Goal: Task Accomplishment & Management: Manage account settings

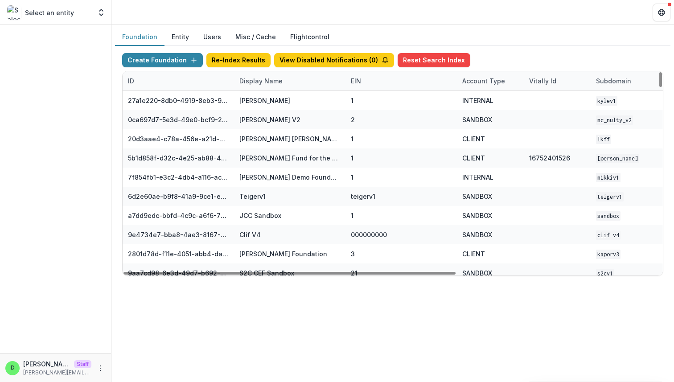
click at [254, 80] on div "Display Name" at bounding box center [261, 80] width 54 height 9
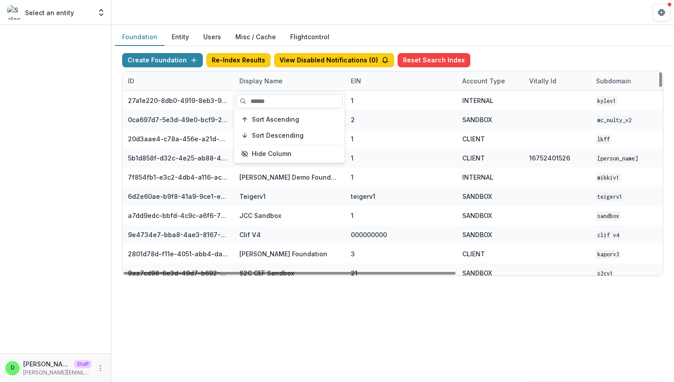
click at [265, 102] on input at bounding box center [289, 101] width 107 height 14
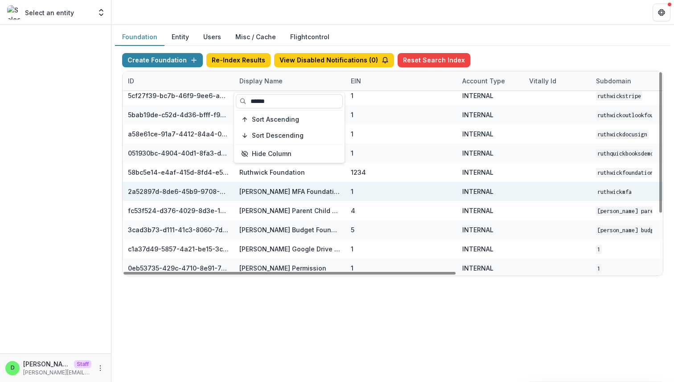
scroll to position [84, 0]
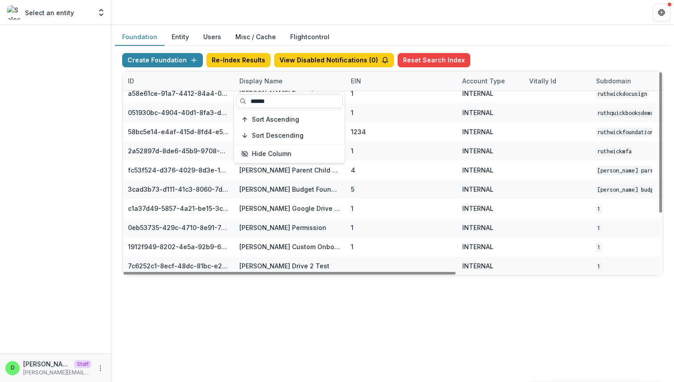
type input "******"
click at [502, 41] on div "Foundation Entity Users Misc / Cache Flightcontrol" at bounding box center [392, 37] width 555 height 17
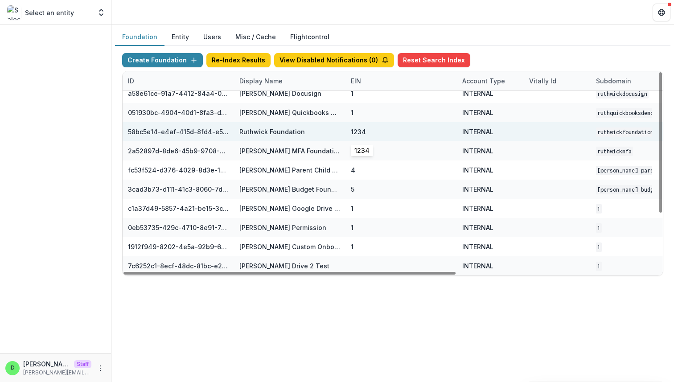
scroll to position [84, 329]
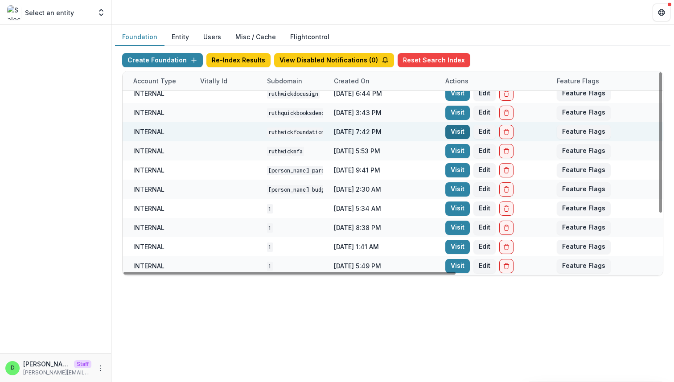
click at [456, 131] on link "Visit" at bounding box center [457, 132] width 25 height 14
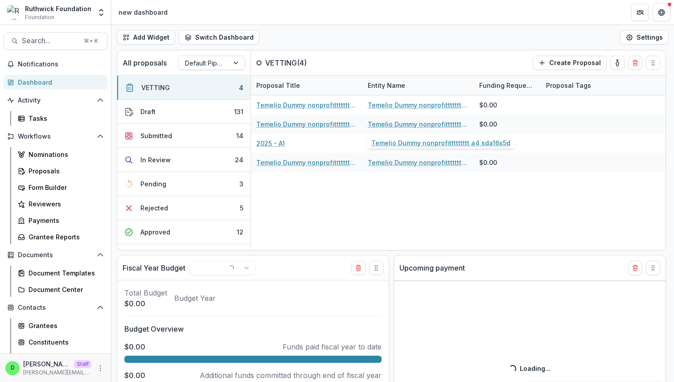
select select "******"
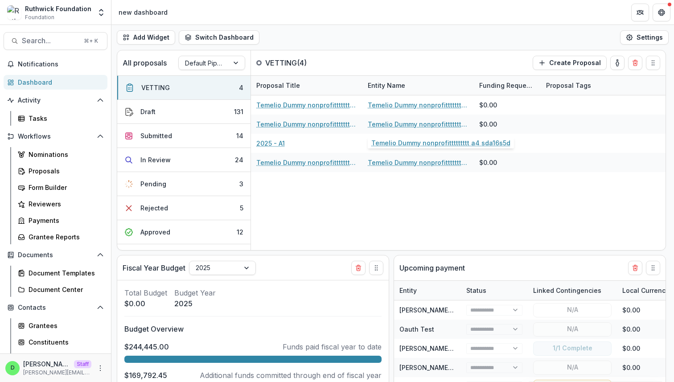
select select "******"
click at [56, 186] on div "Form Builder" at bounding box center [65, 187] width 72 height 9
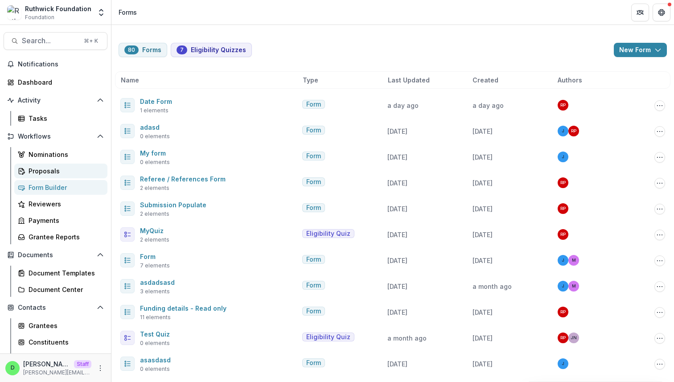
click at [57, 169] on div "Proposals" at bounding box center [65, 170] width 72 height 9
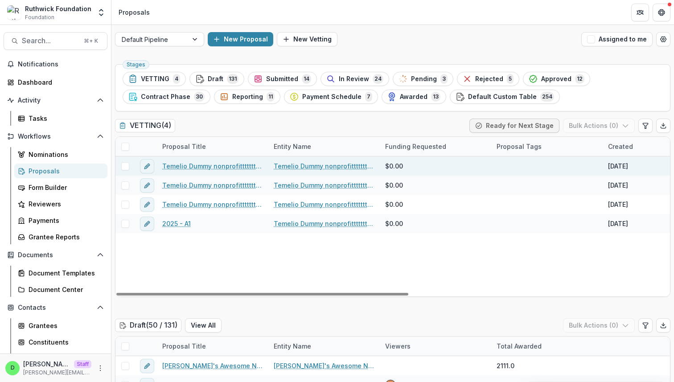
click at [213, 167] on link "Temelio Dummy nonprofittttttttt a4 sda16s5d - 2025 - A1" at bounding box center [212, 165] width 101 height 9
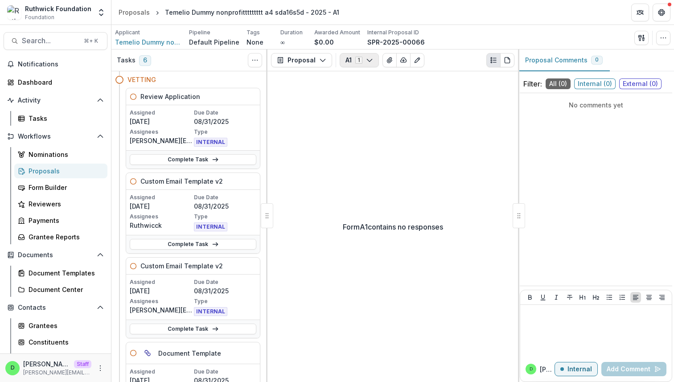
click at [370, 59] on polyline "button" at bounding box center [369, 60] width 5 height 3
click at [439, 61] on div "A1 1 Forms (1) A1 Internal Configure forms Word Download Word Download (with fi…" at bounding box center [426, 60] width 175 height 14
click at [658, 37] on button "button" at bounding box center [663, 38] width 14 height 14
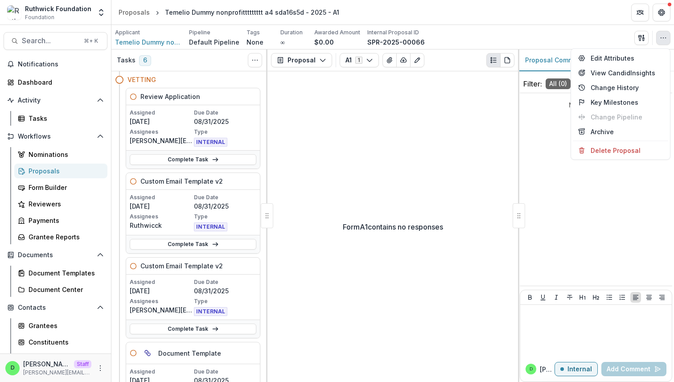
click at [555, 36] on div "Applicant Temelio Dummy nonprofittttttttt a4 sda16s5d Pipeline Default Pipeline…" at bounding box center [392, 38] width 555 height 18
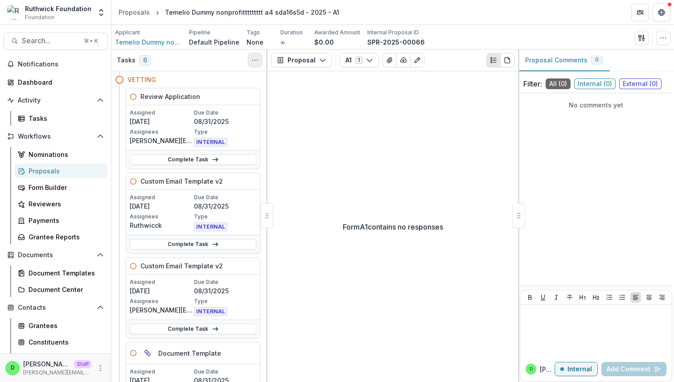
click at [252, 60] on circle "Toggle View Cancelled Tasks" at bounding box center [252, 60] width 0 height 0
click at [320, 59] on icon "button" at bounding box center [322, 60] width 7 height 7
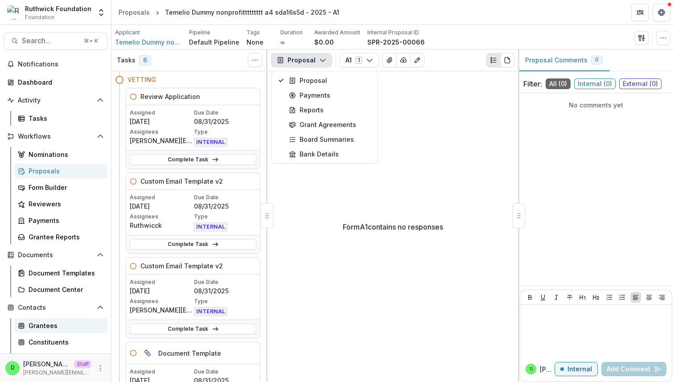
click at [47, 319] on link "Grantees" at bounding box center [60, 325] width 93 height 15
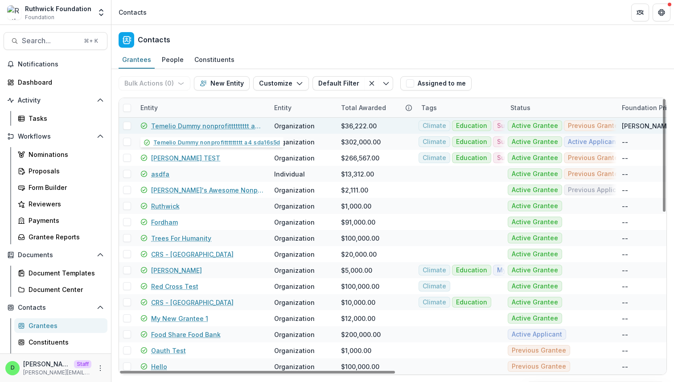
click at [226, 124] on link "Temelio Dummy nonprofittttttttt a4 sda16s5d" at bounding box center [207, 125] width 112 height 9
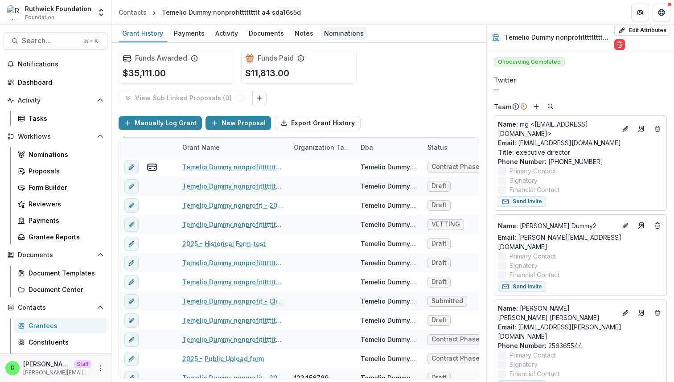
click at [323, 35] on div "Nominations" at bounding box center [343, 33] width 47 height 13
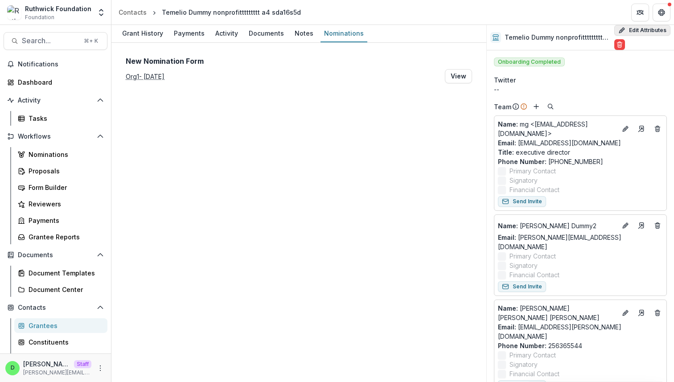
click at [645, 30] on button "Edit Attributes" at bounding box center [642, 30] width 56 height 11
select select
select select "**********"
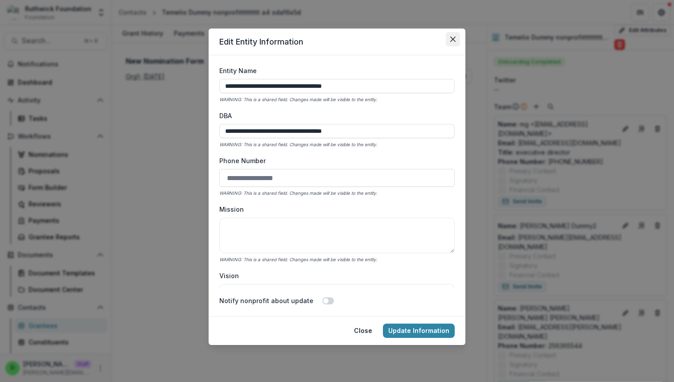
click at [450, 37] on icon "Close" at bounding box center [452, 39] width 5 height 5
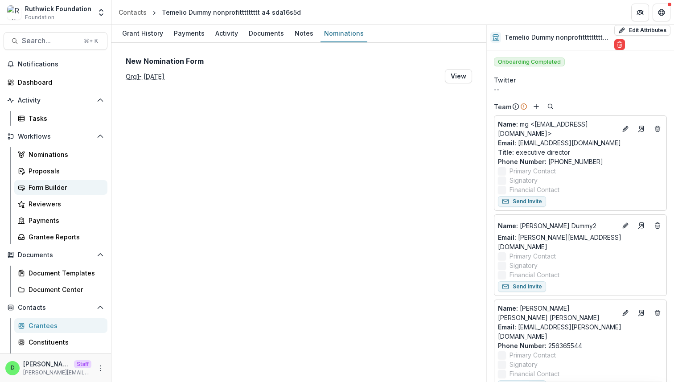
click at [38, 180] on link "Form Builder" at bounding box center [60, 187] width 93 height 15
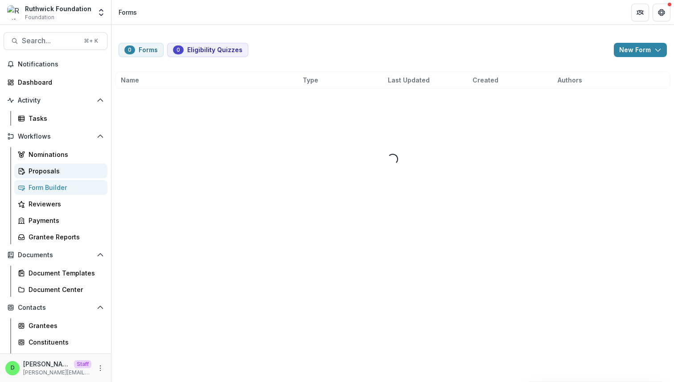
click at [41, 174] on div "Proposals" at bounding box center [65, 170] width 72 height 9
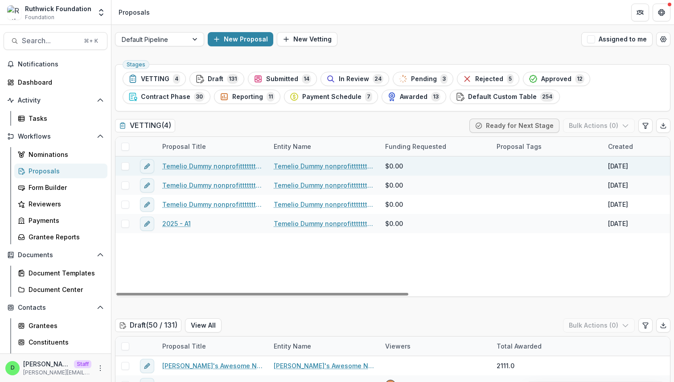
click at [200, 162] on link "Temelio Dummy nonprofittttttttt a4 sda16s5d - 2025 - A1" at bounding box center [212, 165] width 101 height 9
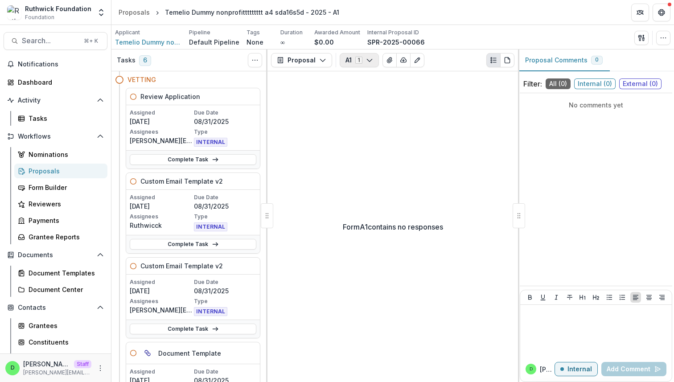
click at [368, 63] on icon "button" at bounding box center [369, 60] width 7 height 7
click at [364, 111] on button "Configure forms" at bounding box center [391, 113] width 102 height 15
select select "****"
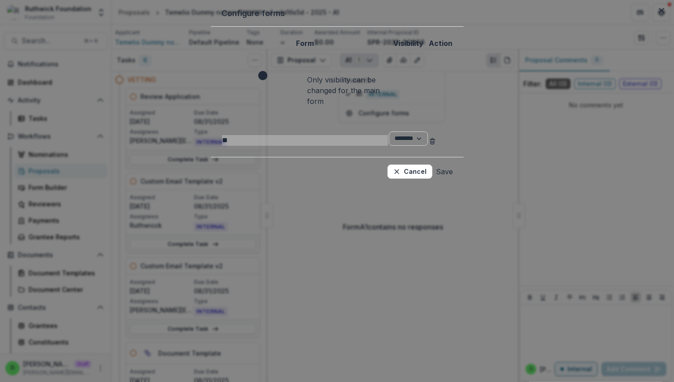
click at [428, 131] on select "****** ********" at bounding box center [407, 138] width 39 height 14
click at [432, 164] on button "Cancel" at bounding box center [409, 171] width 45 height 14
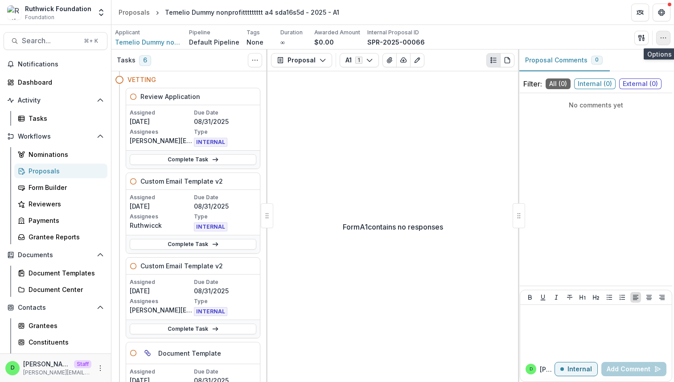
click at [660, 41] on icon "button" at bounding box center [662, 37] width 7 height 7
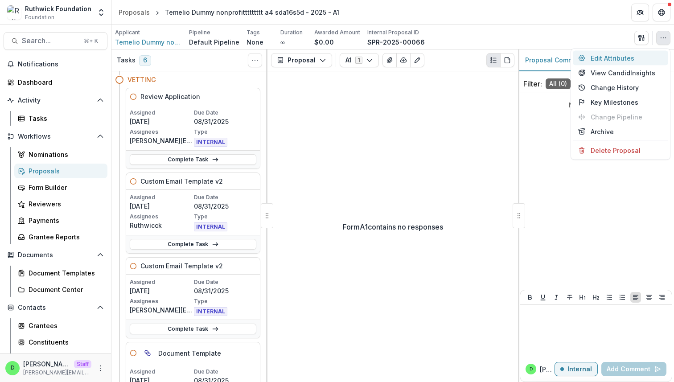
click at [600, 61] on button "Edit Attributes" at bounding box center [619, 58] width 95 height 15
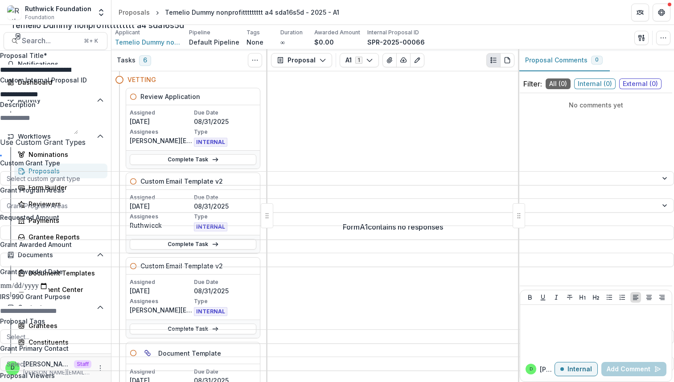
click at [371, 381] on div "**********" at bounding box center [337, 382] width 674 height 0
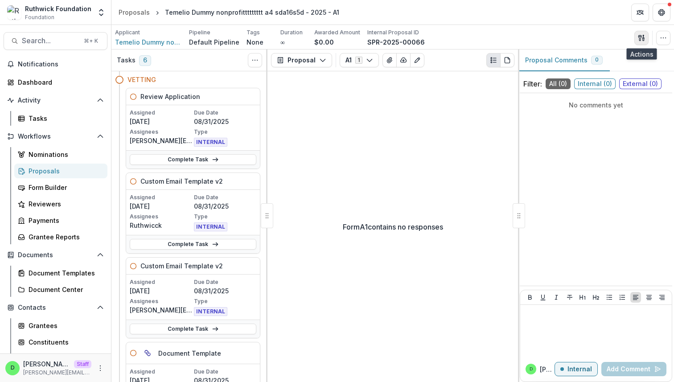
click at [644, 37] on button "button" at bounding box center [641, 38] width 14 height 14
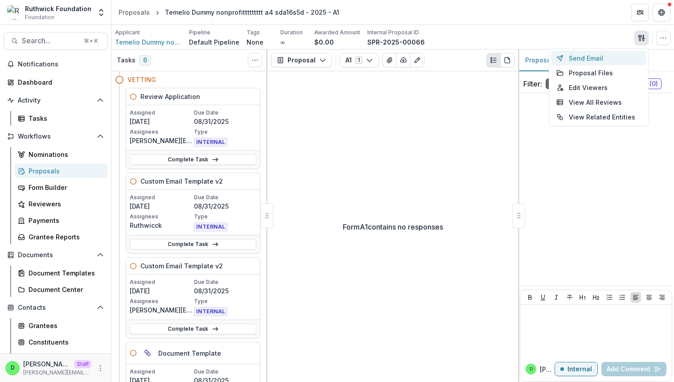
click at [623, 56] on button "Send Email" at bounding box center [598, 58] width 95 height 15
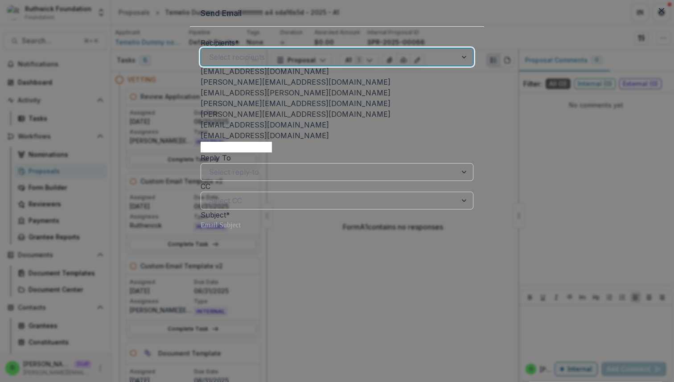
click at [364, 63] on div at bounding box center [329, 57] width 240 height 12
click at [355, 77] on div "maddieglouner@gmail.com" at bounding box center [336, 71] width 273 height 11
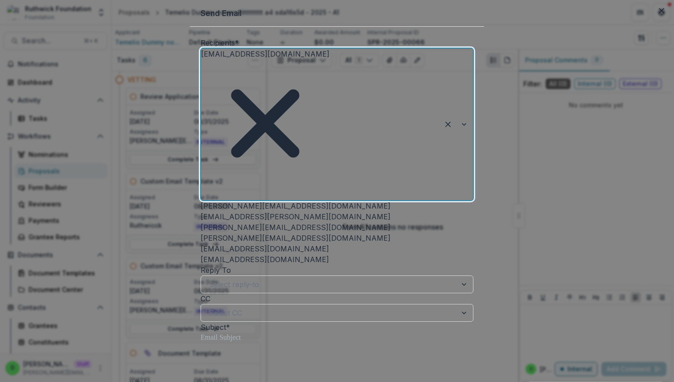
click at [204, 188] on div at bounding box center [203, 194] width 2 height 12
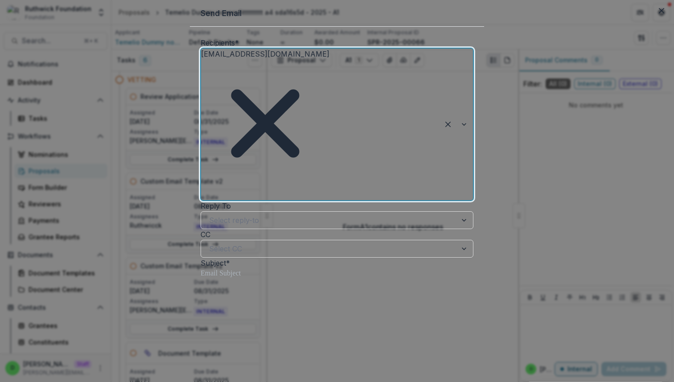
click at [204, 188] on div at bounding box center [203, 194] width 2 height 12
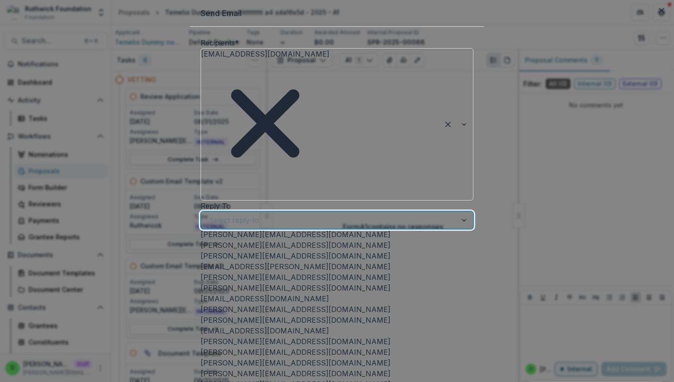
click at [340, 214] on div at bounding box center [329, 220] width 240 height 12
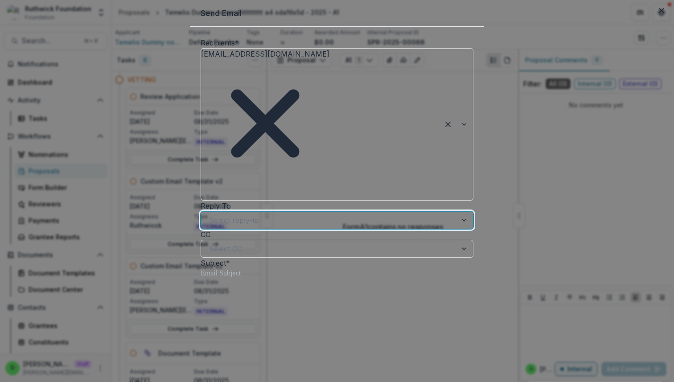
click at [340, 214] on div at bounding box center [329, 220] width 240 height 12
click at [316, 268] on div at bounding box center [336, 273] width 273 height 11
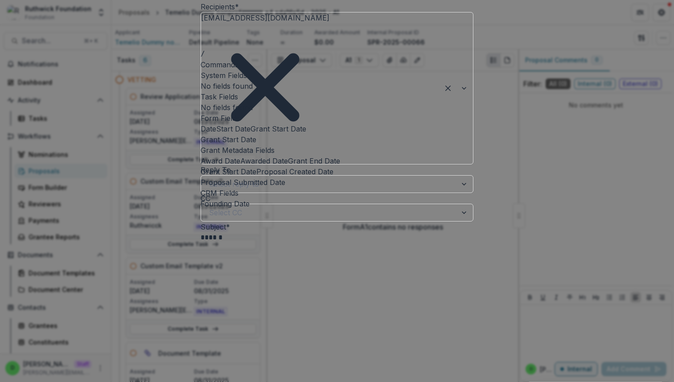
click at [216, 133] on button "Date" at bounding box center [208, 128] width 16 height 11
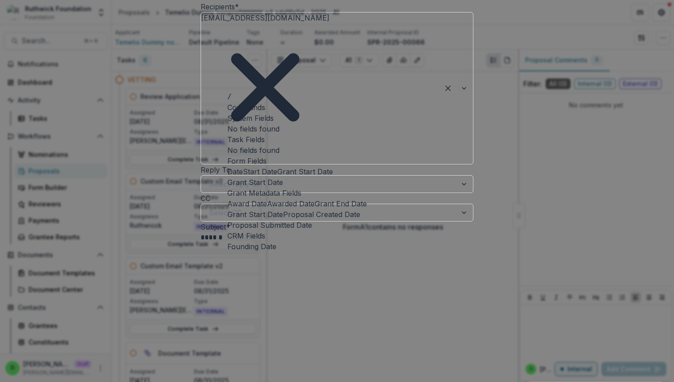
scroll to position [44, 0]
click at [267, 198] on button "Award Date" at bounding box center [247, 203] width 40 height 11
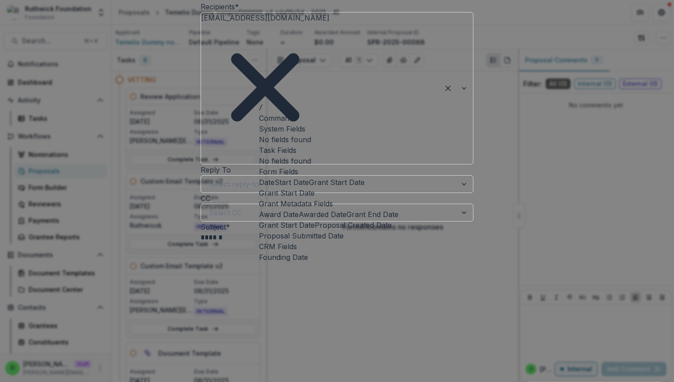
scroll to position [41, 0]
click at [318, 220] on button "Awarded Date" at bounding box center [322, 214] width 48 height 11
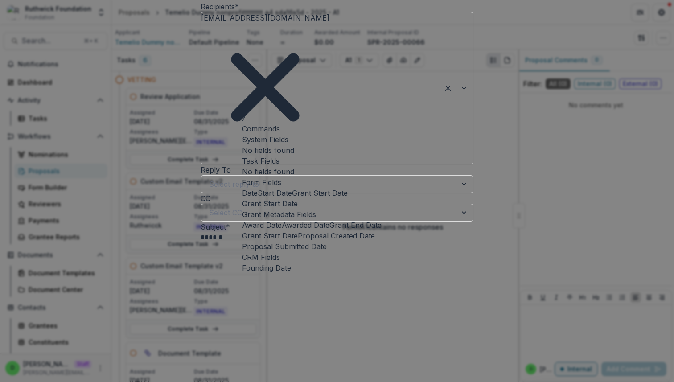
scroll to position [105, 0]
click at [329, 220] on span "Grant End Date" at bounding box center [355, 225] width 52 height 11
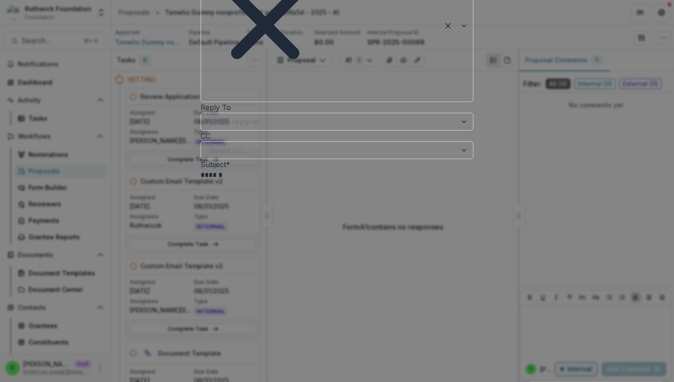
scroll to position [213, 0]
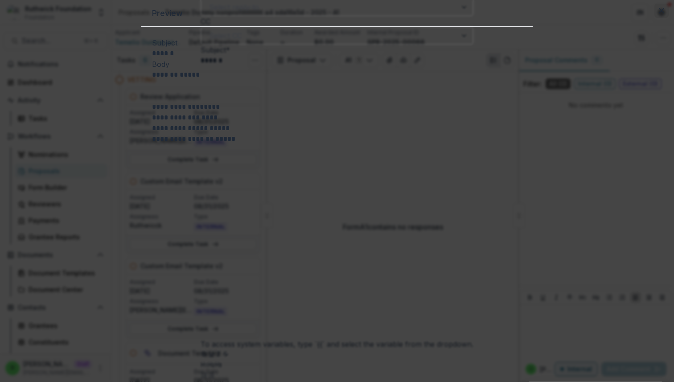
click at [658, 13] on icon "Close" at bounding box center [660, 10] width 5 height 5
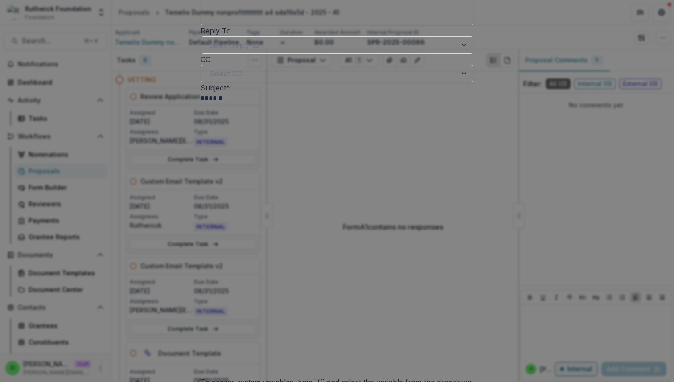
scroll to position [174, 0]
drag, startPoint x: 340, startPoint y: 142, endPoint x: 121, endPoint y: 69, distance: 230.5
click at [121, 69] on div "**********" at bounding box center [337, 191] width 674 height 382
copy div "**********"
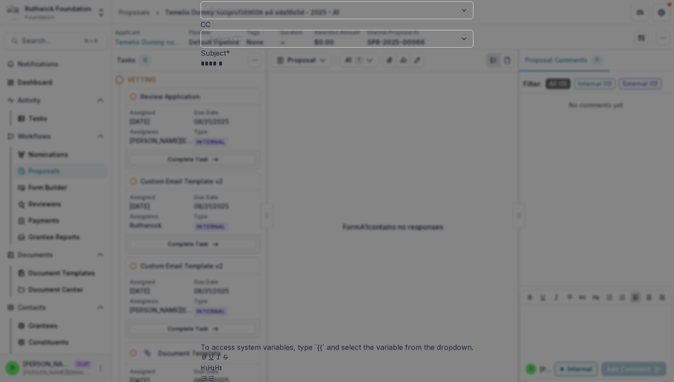
scroll to position [212, 0]
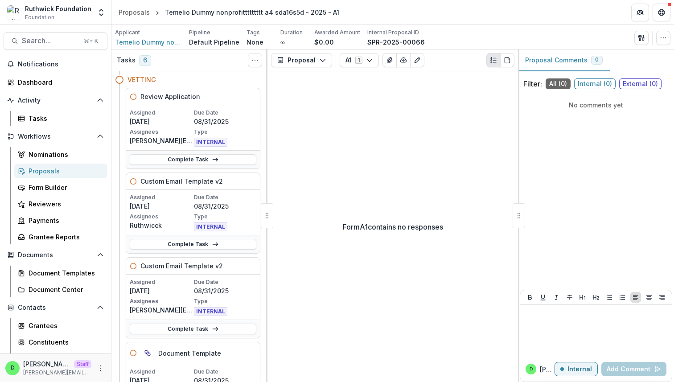
click at [50, 170] on div "Proposals" at bounding box center [65, 170] width 72 height 9
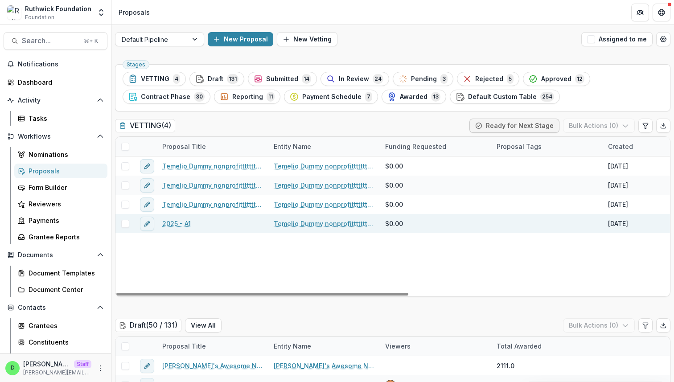
click at [177, 226] on link "2025 - A1" at bounding box center [176, 223] width 29 height 9
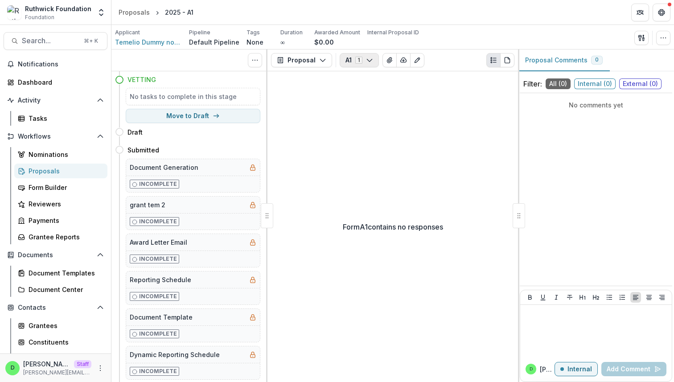
click at [359, 65] on button "A1 1" at bounding box center [358, 60] width 39 height 14
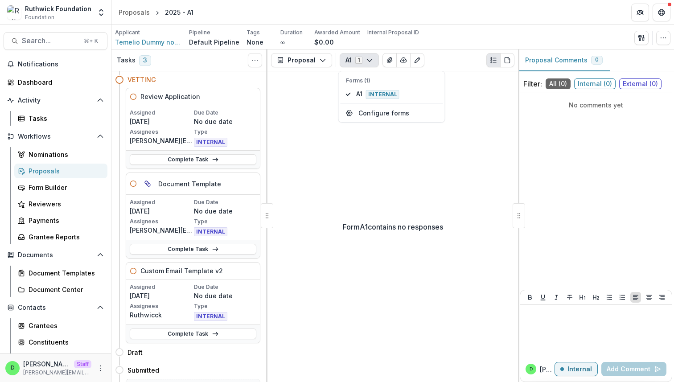
click at [309, 139] on div "Form A1 contains no responses" at bounding box center [392, 226] width 250 height 311
click at [63, 171] on div "Proposals" at bounding box center [65, 170] width 72 height 9
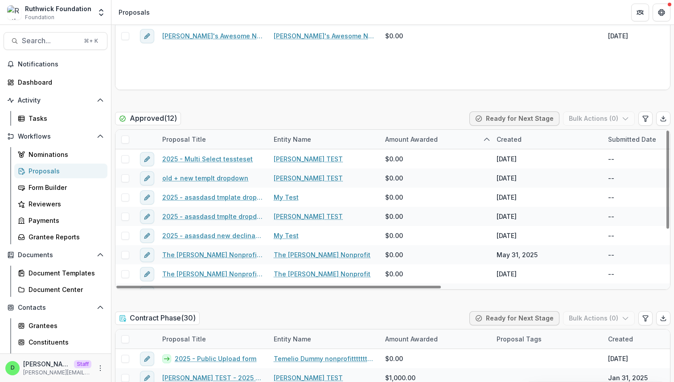
scroll to position [1189, 0]
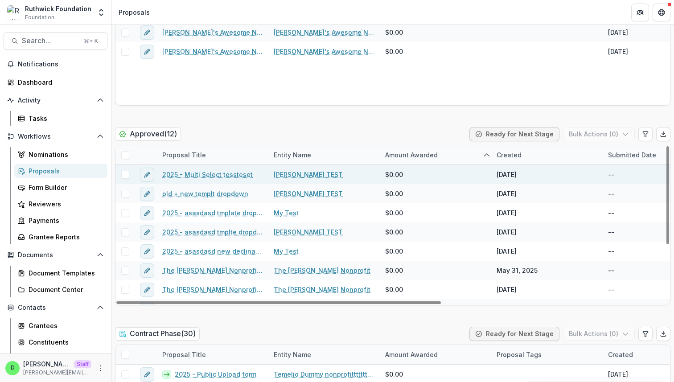
click at [216, 174] on link "2025 - Multi Select tessteset" at bounding box center [207, 174] width 90 height 9
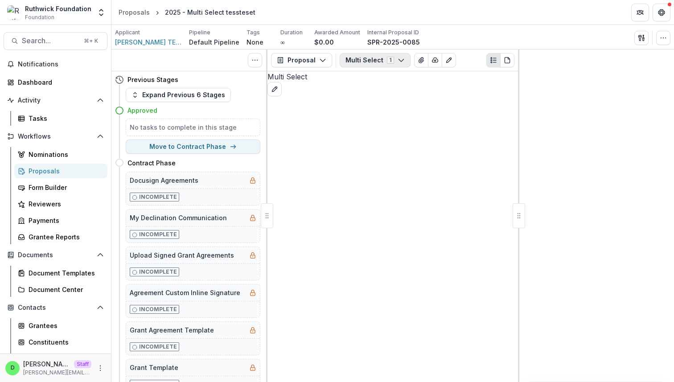
click at [383, 63] on button "Multi Select 1" at bounding box center [374, 60] width 71 height 14
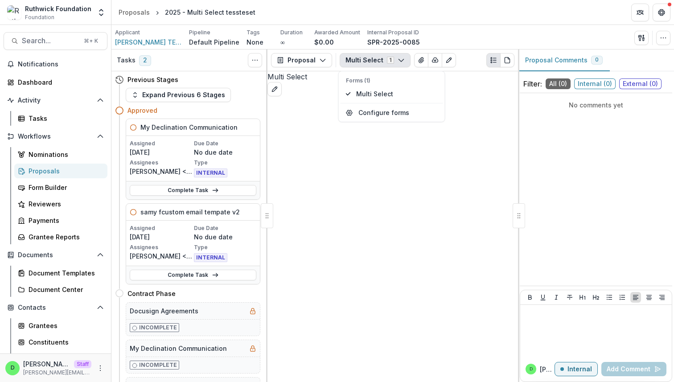
click at [350, 96] on div "Multi Select" at bounding box center [392, 83] width 250 height 25
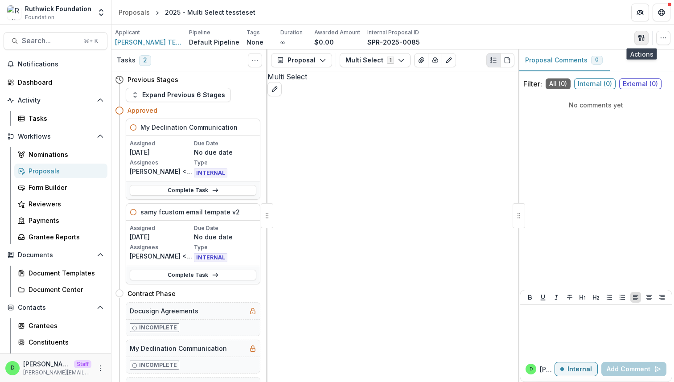
click at [644, 33] on button "button" at bounding box center [641, 38] width 14 height 14
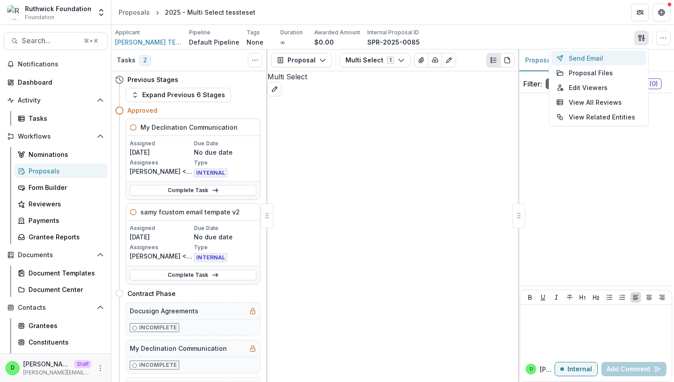
click at [596, 56] on button "Send Email" at bounding box center [598, 58] width 95 height 15
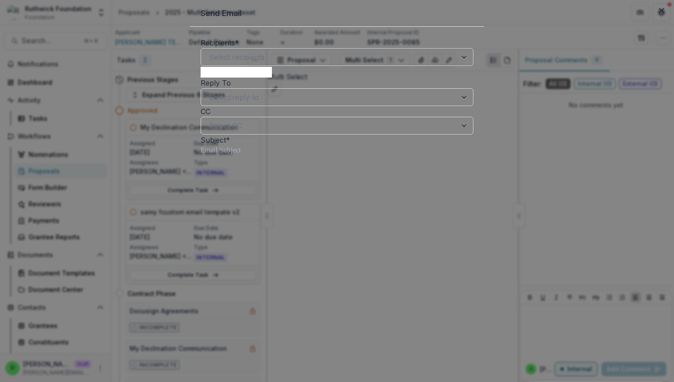
click at [258, 63] on div at bounding box center [329, 57] width 240 height 12
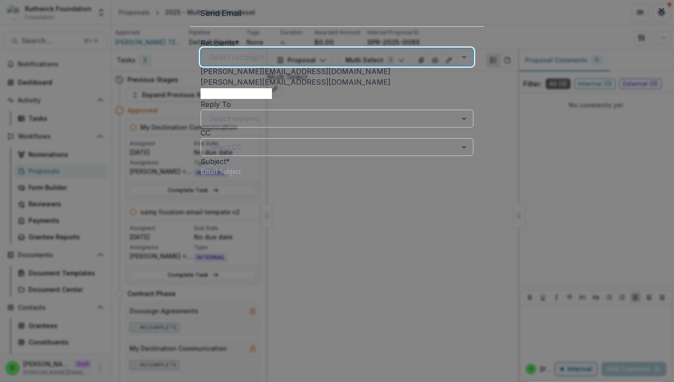
click at [256, 77] on div "ruthwick+test@trytemelio.com" at bounding box center [336, 71] width 273 height 11
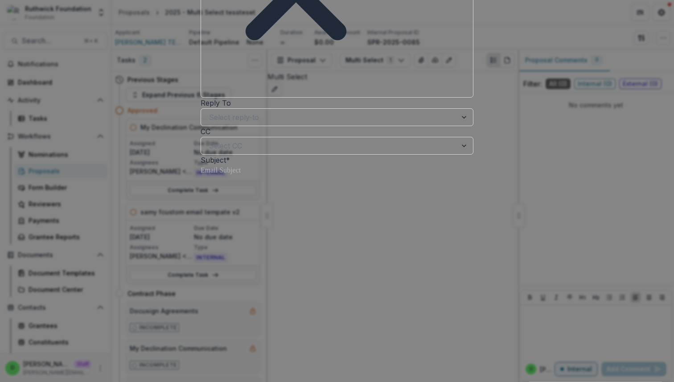
scroll to position [213, 0]
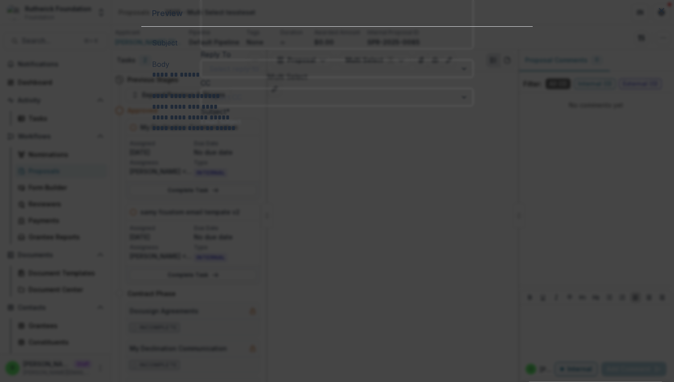
click at [401, 243] on div "**********" at bounding box center [337, 191] width 674 height 382
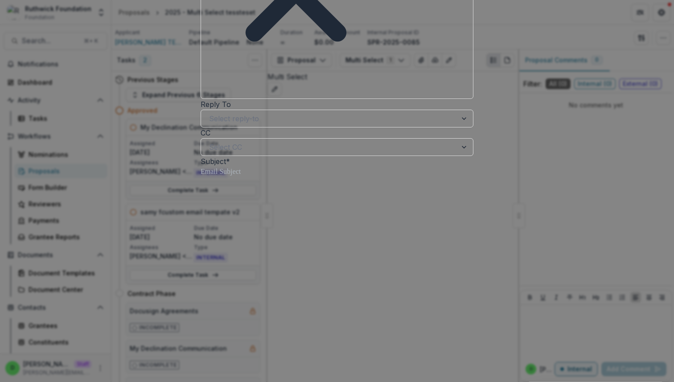
scroll to position [161, 0]
drag, startPoint x: 269, startPoint y: 94, endPoint x: 229, endPoint y: 93, distance: 40.1
drag, startPoint x: 308, startPoint y: 114, endPoint x: 243, endPoint y: 112, distance: 65.5
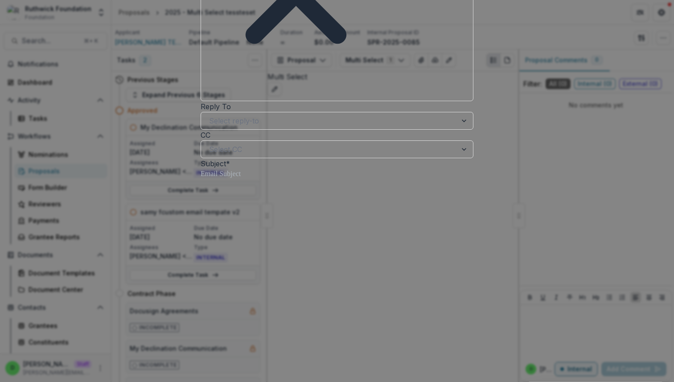
drag, startPoint x: 313, startPoint y: 127, endPoint x: 252, endPoint y: 124, distance: 61.1
drag, startPoint x: 331, startPoint y: 137, endPoint x: 259, endPoint y: 139, distance: 71.3
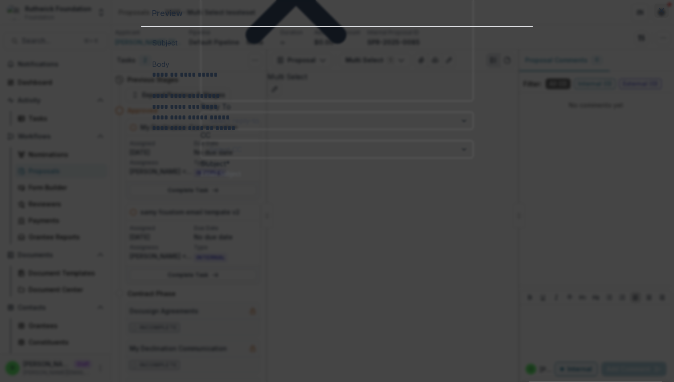
click at [654, 18] on button "Close" at bounding box center [661, 11] width 14 height 14
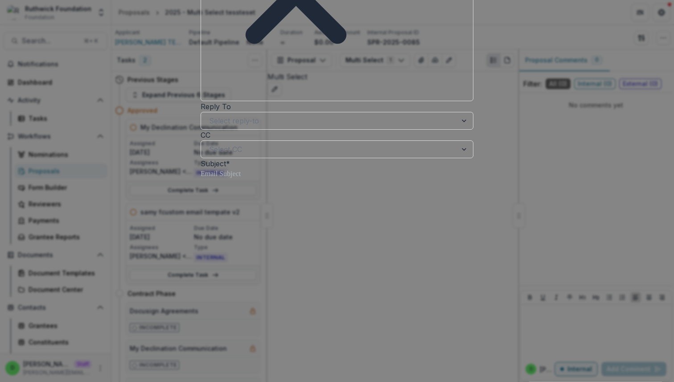
scroll to position [0, 0]
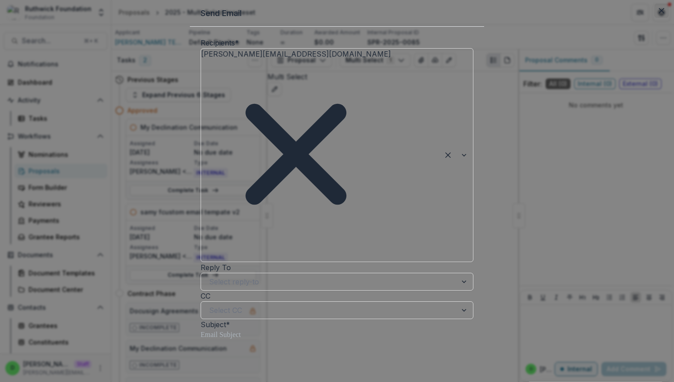
click at [658, 13] on icon "Close" at bounding box center [660, 10] width 5 height 5
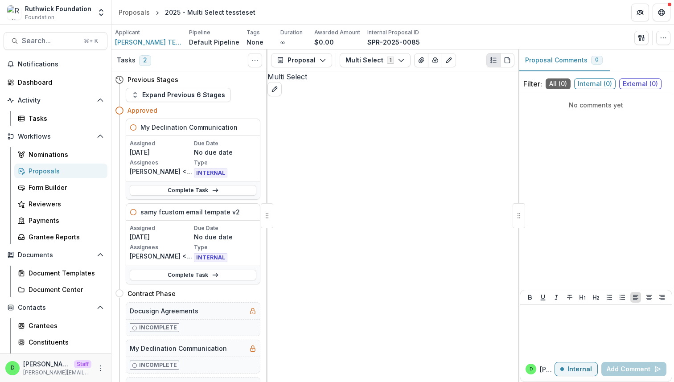
click at [47, 168] on div "Proposals" at bounding box center [65, 170] width 72 height 9
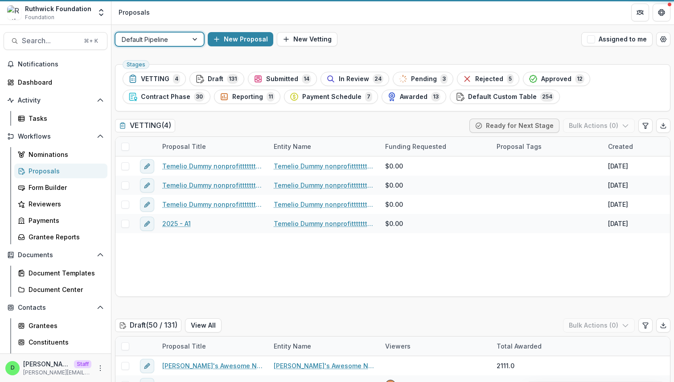
click at [163, 36] on div at bounding box center [152, 39] width 60 height 11
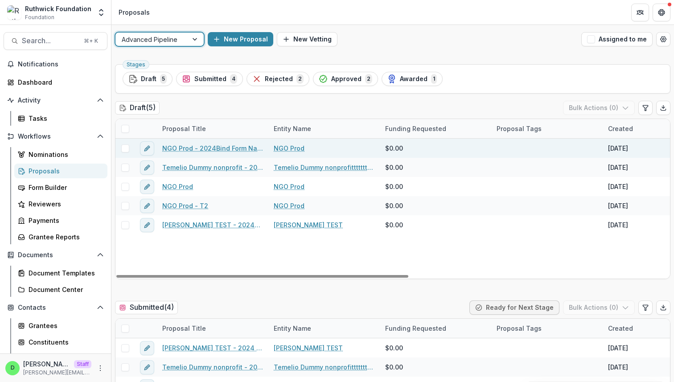
click at [212, 147] on link "NGO Prod - 2024Bind Form Name" at bounding box center [212, 147] width 101 height 9
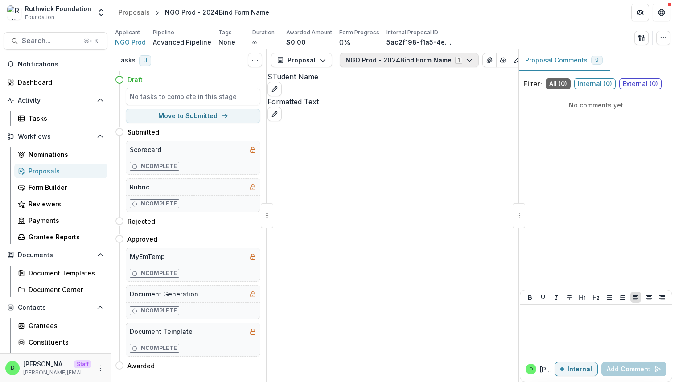
click at [410, 57] on button "NGO Prod - 2024Bind Form Name 1" at bounding box center [408, 60] width 139 height 14
click at [642, 33] on button "button" at bounding box center [641, 38] width 14 height 14
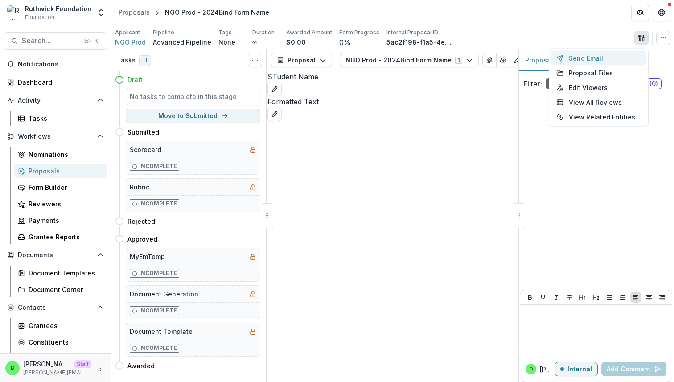
click at [608, 61] on button "Send Email" at bounding box center [598, 58] width 95 height 15
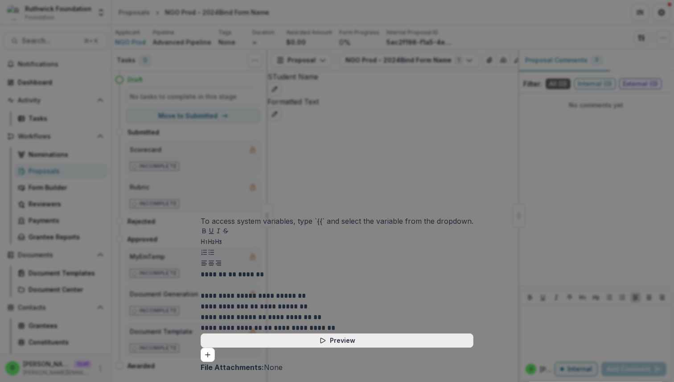
click at [328, 333] on button "Preview" at bounding box center [336, 340] width 273 height 14
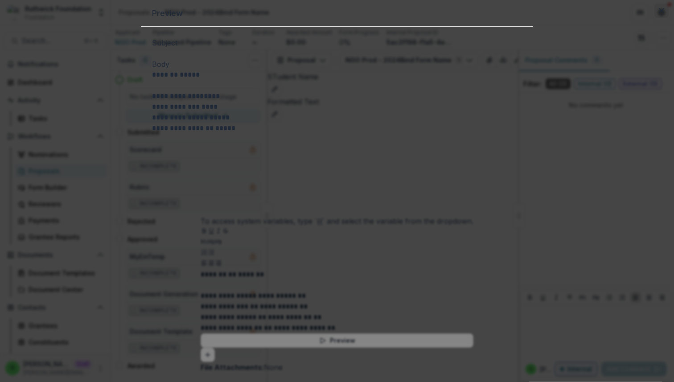
click at [658, 13] on icon "Close" at bounding box center [660, 10] width 5 height 5
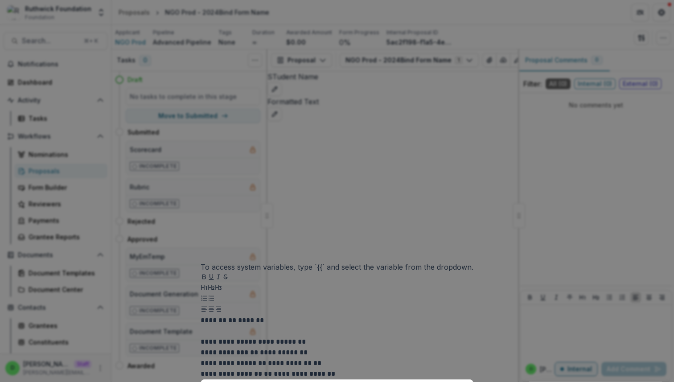
scroll to position [165, 0]
drag, startPoint x: 278, startPoint y: 90, endPoint x: 229, endPoint y: 89, distance: 48.1
click at [229, 317] on p "******* ** **** **" at bounding box center [335, 327] width 270 height 21
click at [339, 381] on button "Preview" at bounding box center [336, 388] width 273 height 14
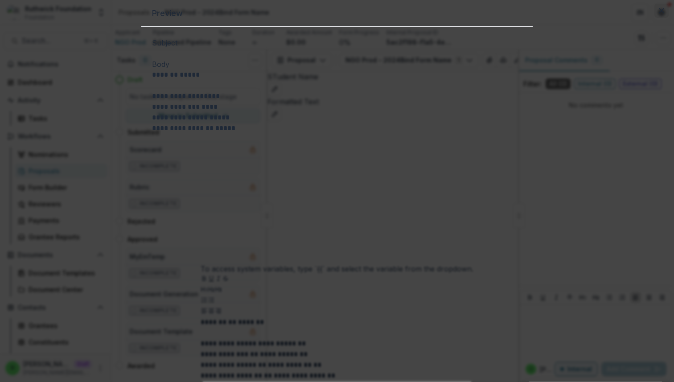
click at [654, 18] on button "Close" at bounding box center [661, 11] width 14 height 14
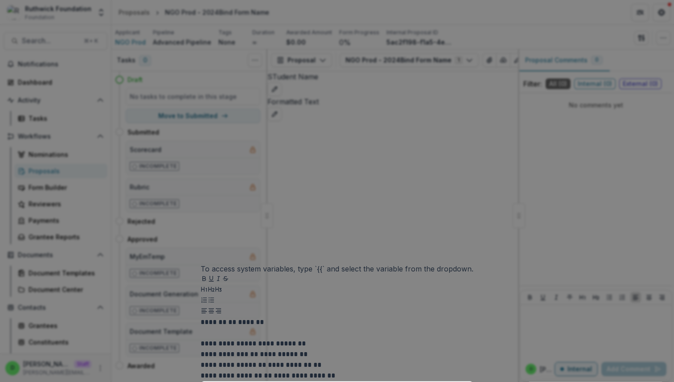
scroll to position [0, 0]
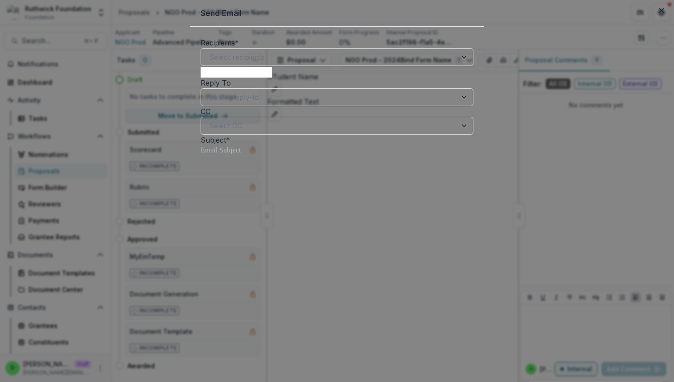
drag, startPoint x: 273, startPoint y: 254, endPoint x: 229, endPoint y: 253, distance: 43.7
click at [654, 18] on button "Close" at bounding box center [661, 11] width 14 height 14
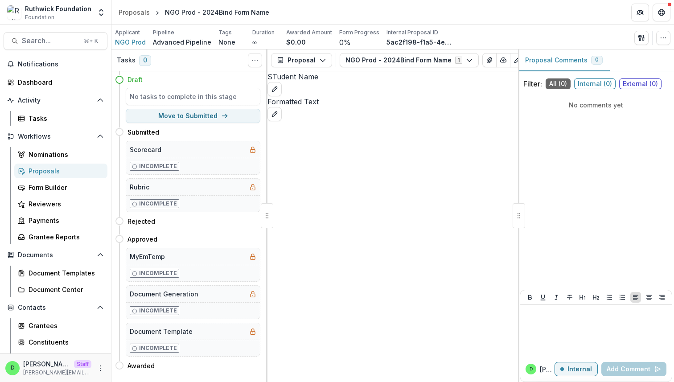
click at [53, 170] on div "Proposals" at bounding box center [65, 170] width 72 height 9
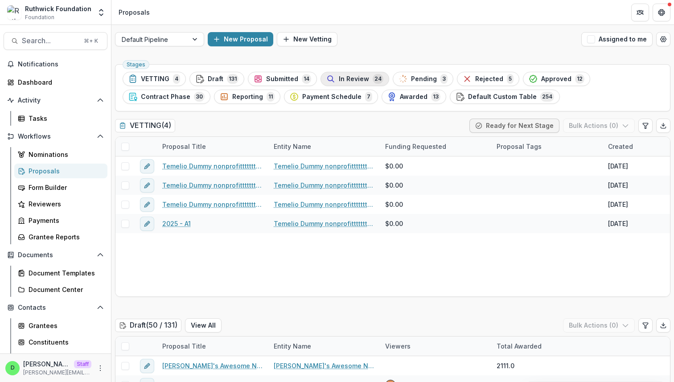
click at [359, 78] on span "In Review" at bounding box center [354, 79] width 30 height 8
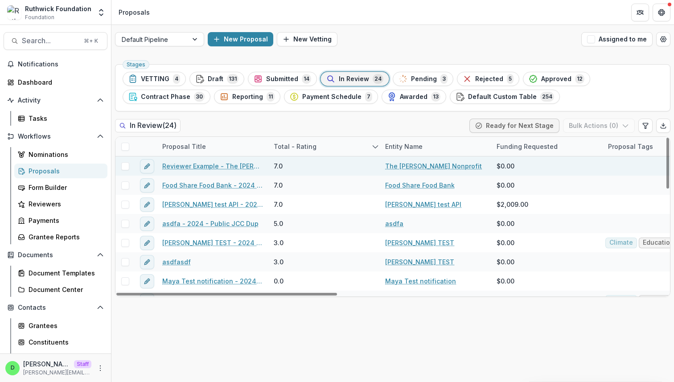
click at [234, 167] on link "Reviewer Example - The [PERSON_NAME] Nonprofit" at bounding box center [212, 165] width 101 height 9
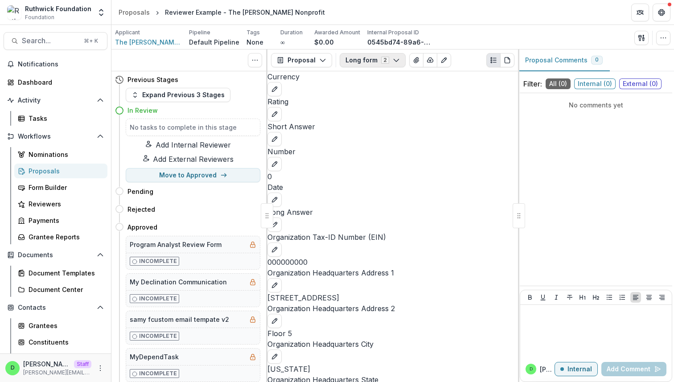
click at [394, 58] on icon "button" at bounding box center [396, 60] width 7 height 7
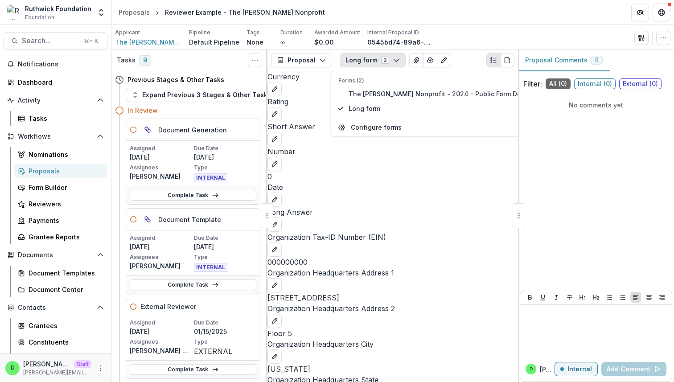
click at [394, 58] on icon "button" at bounding box center [396, 60] width 7 height 7
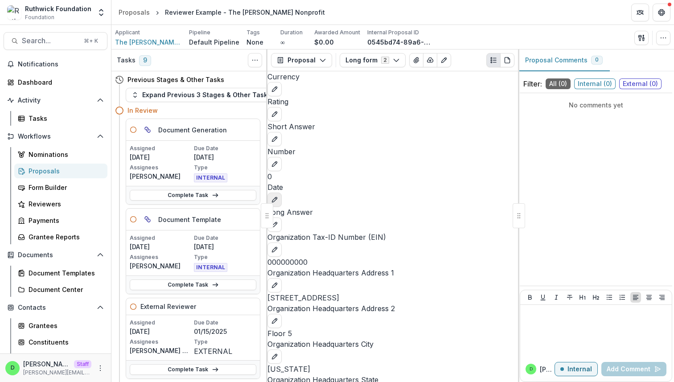
click at [277, 202] on icon "edit" at bounding box center [274, 199] width 5 height 5
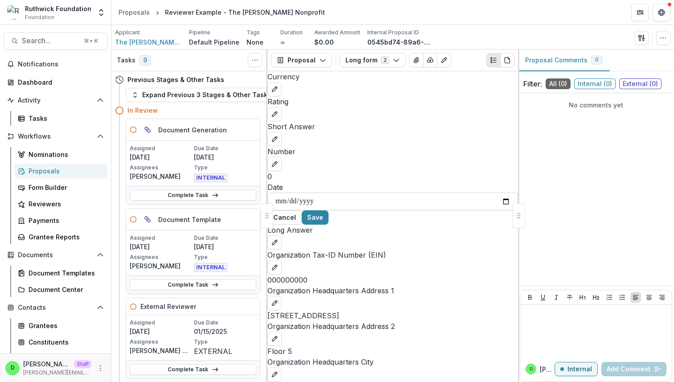
click at [487, 210] on input "Date" at bounding box center [392, 201] width 250 height 18
type input "**********"
click at [328, 225] on button "Save" at bounding box center [315, 217] width 27 height 14
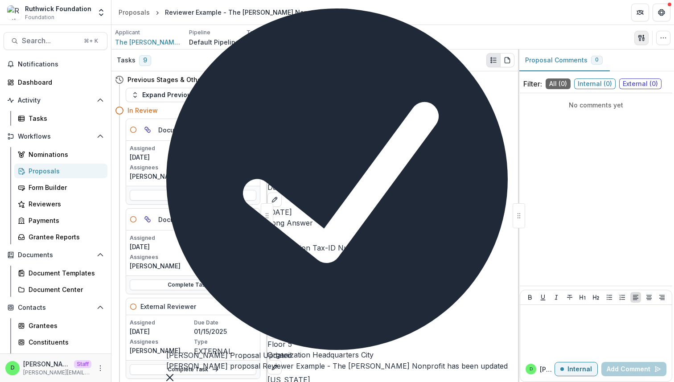
click at [644, 33] on button "button" at bounding box center [641, 38] width 14 height 14
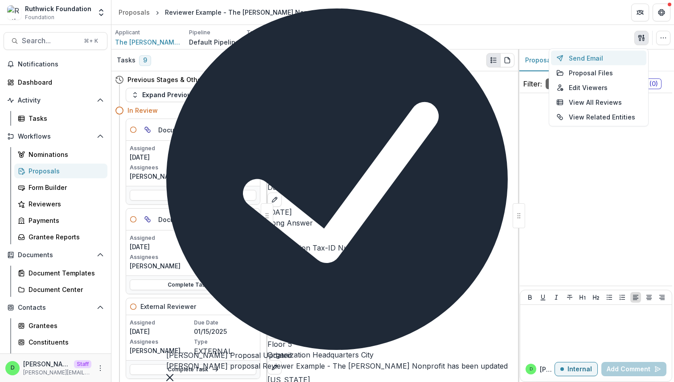
click at [588, 60] on button "Send Email" at bounding box center [598, 58] width 95 height 15
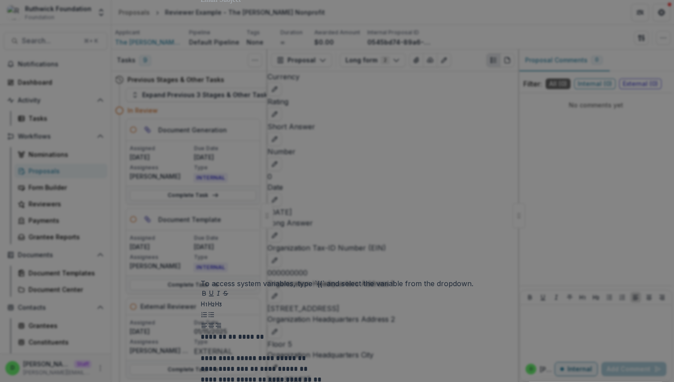
scroll to position [151, 0]
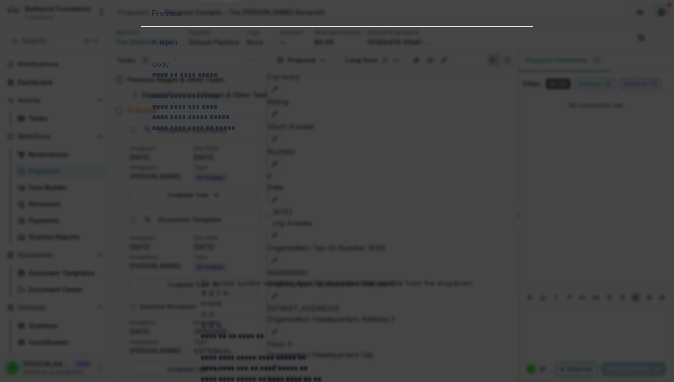
click at [654, 18] on button "Close" at bounding box center [661, 11] width 14 height 14
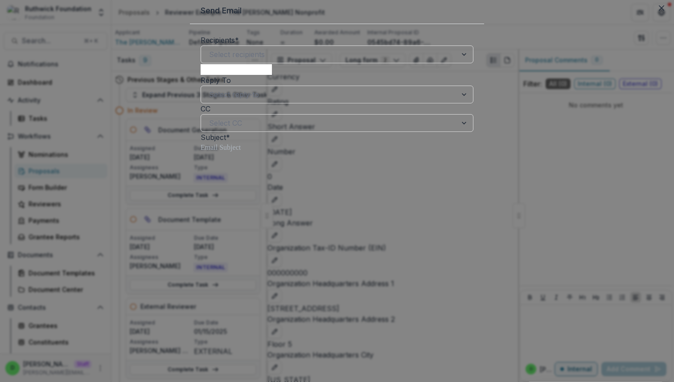
scroll to position [0, 0]
click at [658, 13] on icon "Close" at bounding box center [660, 10] width 5 height 5
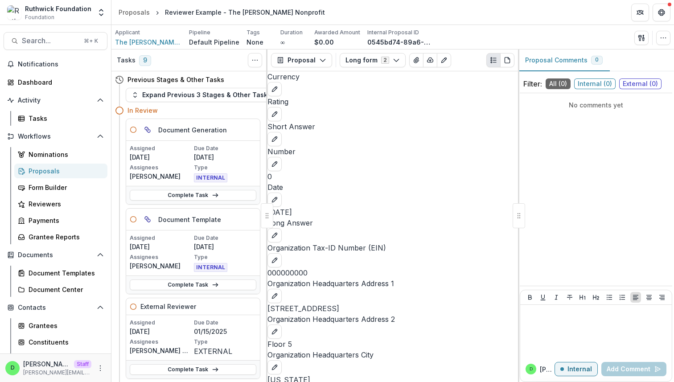
click at [53, 167] on div "Proposals" at bounding box center [65, 170] width 72 height 9
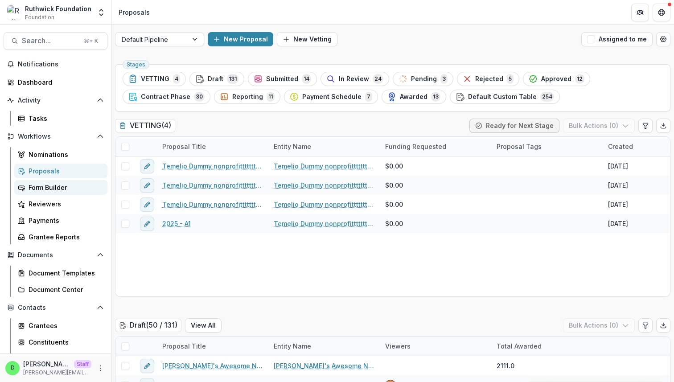
click at [53, 185] on div "Form Builder" at bounding box center [65, 187] width 72 height 9
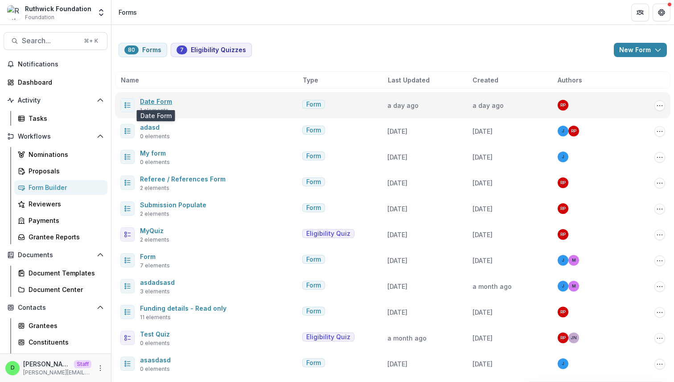
click at [159, 101] on link "Date Form" at bounding box center [156, 102] width 32 height 8
click at [656, 106] on icon "Options" at bounding box center [659, 105] width 7 height 7
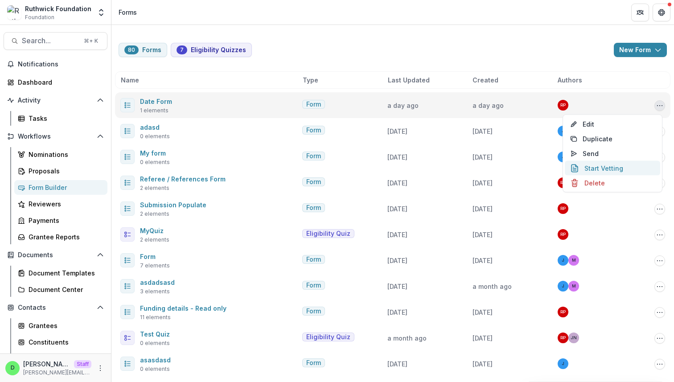
click at [623, 173] on button "Start Vetting" at bounding box center [611, 168] width 95 height 15
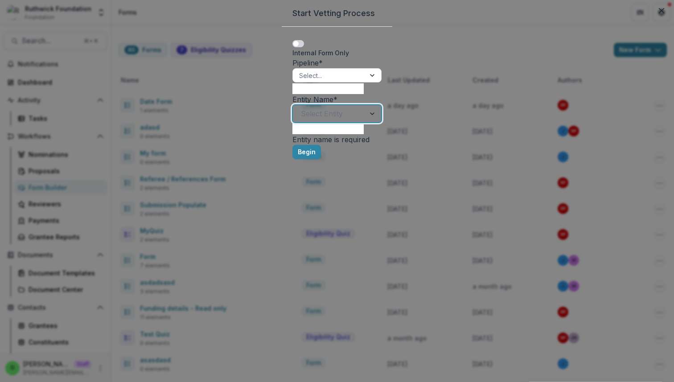
click at [357, 120] on div at bounding box center [329, 113] width 56 height 12
click at [658, 13] on icon "Close" at bounding box center [660, 10] width 5 height 5
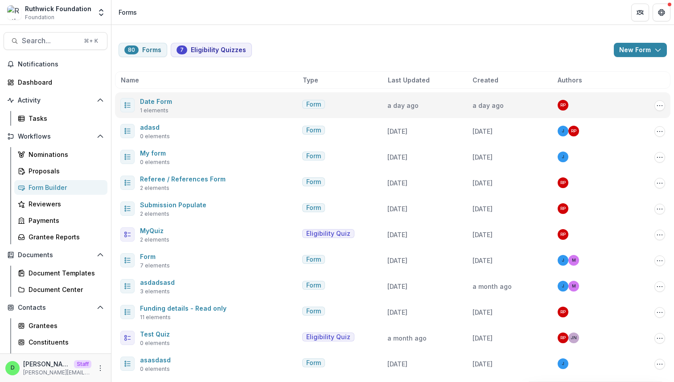
click at [159, 107] on span "1 elements" at bounding box center [154, 110] width 29 height 8
click at [158, 100] on link "Date Form" at bounding box center [156, 102] width 32 height 8
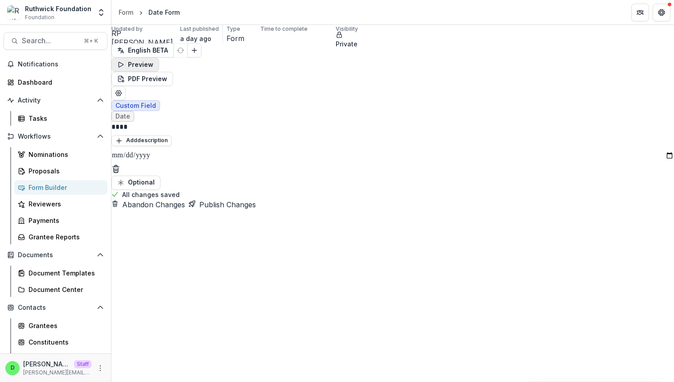
click at [159, 57] on button "Preview" at bounding box center [135, 64] width 48 height 14
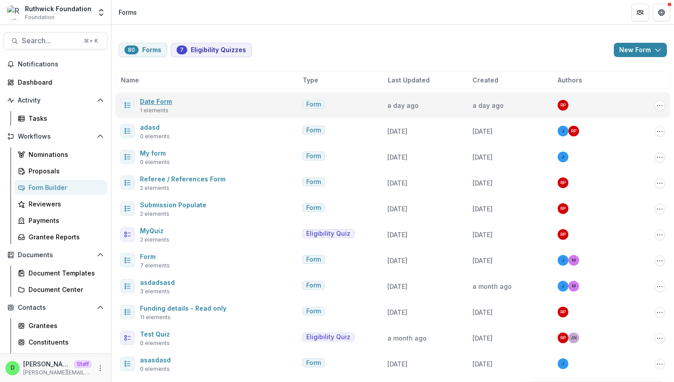
click at [159, 98] on link "Date Form" at bounding box center [156, 102] width 32 height 8
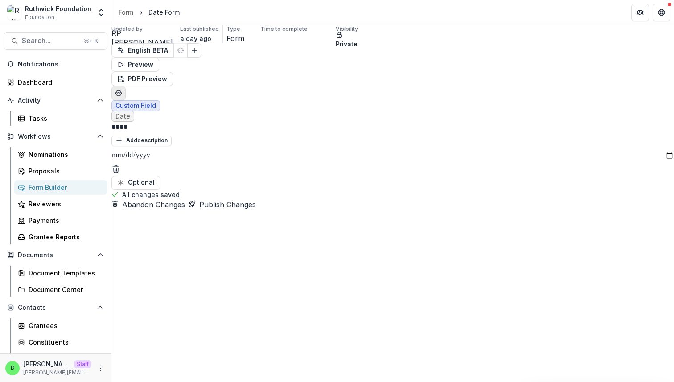
click at [126, 86] on button "Edit Form Settings" at bounding box center [118, 93] width 14 height 14
select select "*******"
click at [400, 381] on div "**********" at bounding box center [337, 382] width 674 height 0
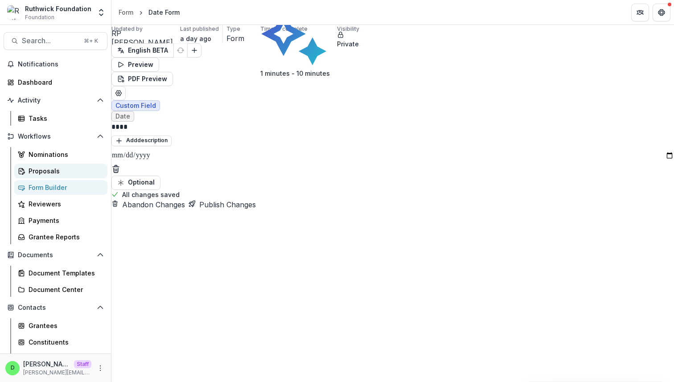
click at [57, 172] on div "Proposals" at bounding box center [65, 170] width 72 height 9
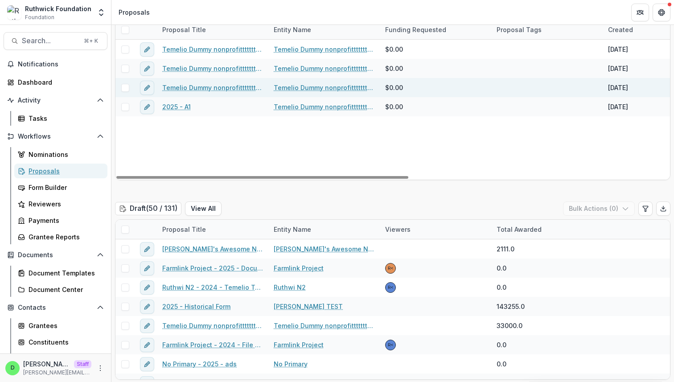
scroll to position [227, 0]
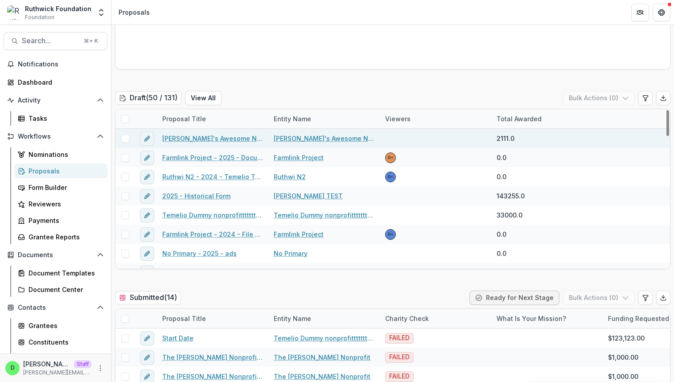
click at [217, 137] on link "Maya's Awesome Nonprofit - 2025 - Shared Form Part 2" at bounding box center [212, 138] width 101 height 9
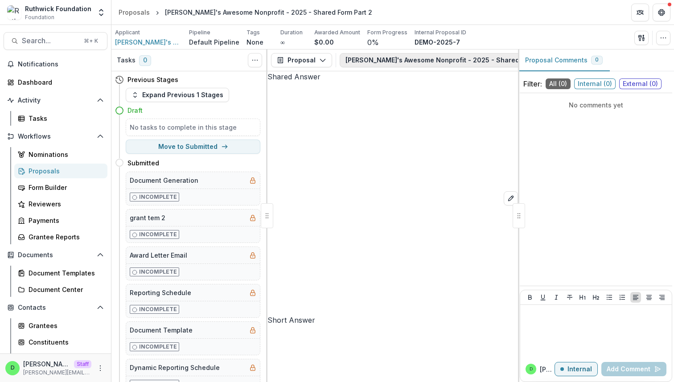
click at [404, 61] on button "Maya's Awesome Nonprofit - 2025 - Shared Form Part 2 1" at bounding box center [461, 60] width 245 height 14
click at [396, 202] on div "Shared Answer Short Answer" at bounding box center [392, 314] width 250 height 487
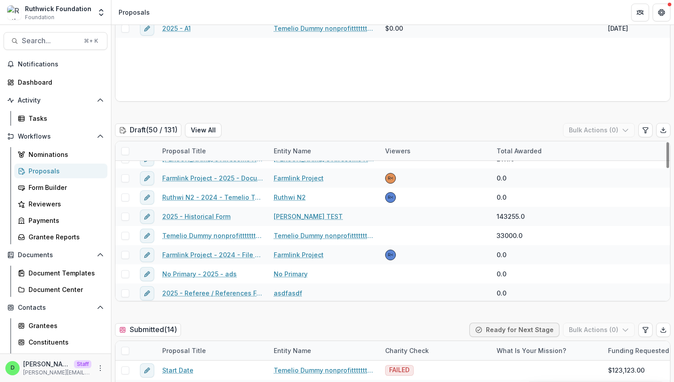
scroll to position [2, 0]
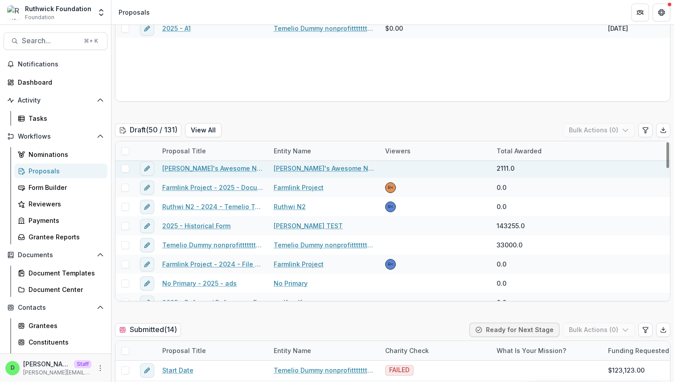
click at [227, 175] on div "Maya's Awesome Nonprofit - 2025 - Shared Form Part 2" at bounding box center [212, 168] width 111 height 19
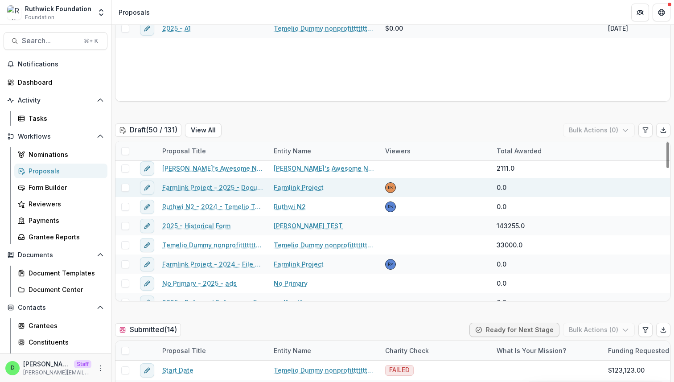
click at [220, 190] on link "Farmlink Project - 2025 - Document Template F2" at bounding box center [212, 187] width 101 height 9
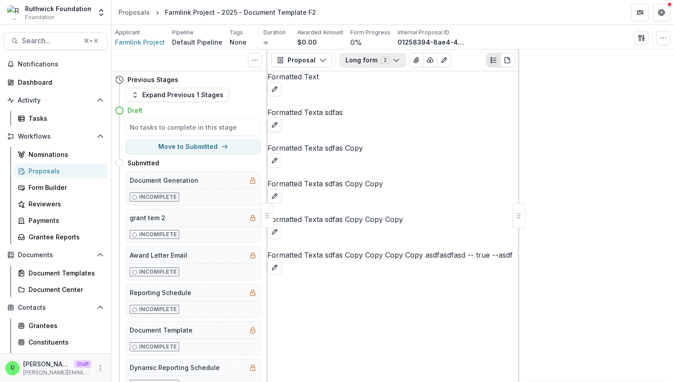
click at [388, 61] on button "Long form 2" at bounding box center [372, 60] width 66 height 14
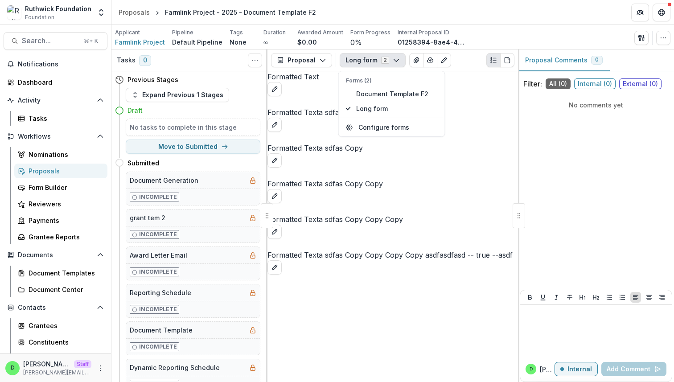
click at [452, 78] on div "Formatted Text" at bounding box center [392, 83] width 250 height 25
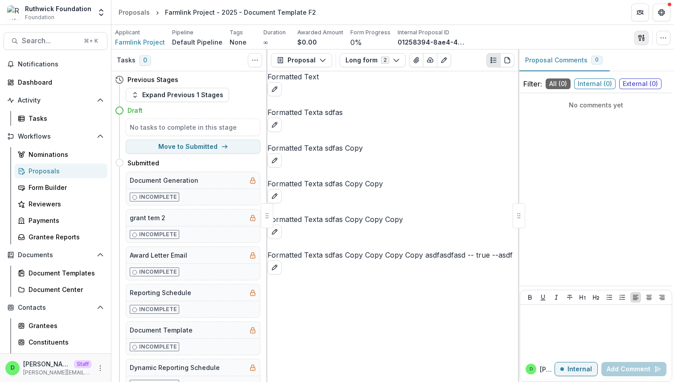
click at [639, 38] on icon "button" at bounding box center [639, 38] width 3 height 6
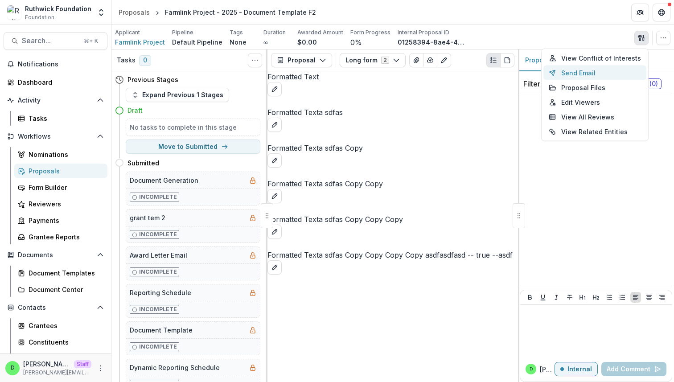
click at [587, 70] on button "Send Email" at bounding box center [594, 72] width 103 height 15
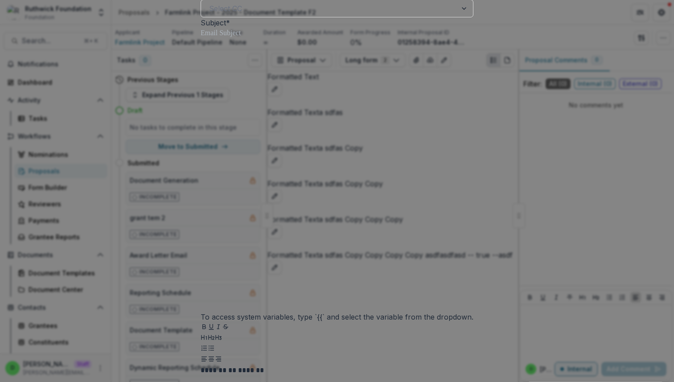
scroll to position [142, 0]
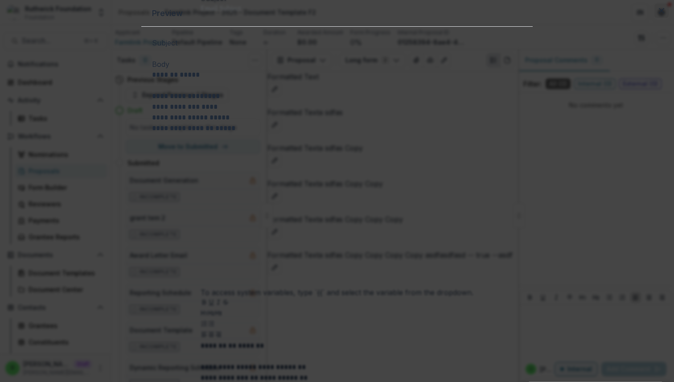
click at [658, 13] on icon "Close" at bounding box center [660, 10] width 5 height 5
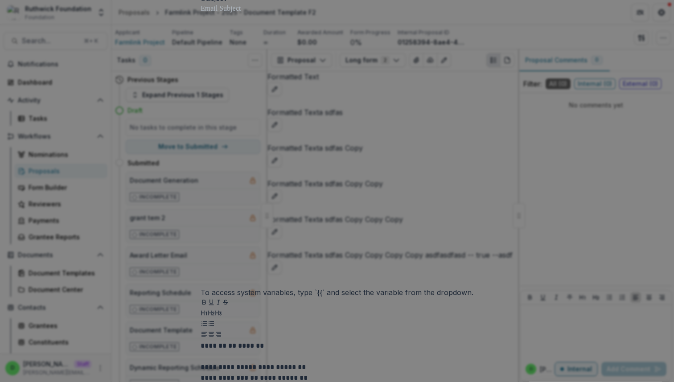
click at [512, 27] on div "**********" at bounding box center [337, 191] width 674 height 382
click at [510, 32] on div "**********" at bounding box center [337, 191] width 674 height 382
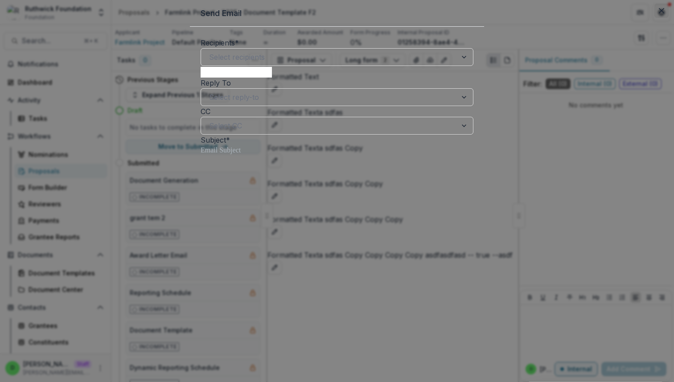
click at [654, 18] on button "Close" at bounding box center [661, 11] width 14 height 14
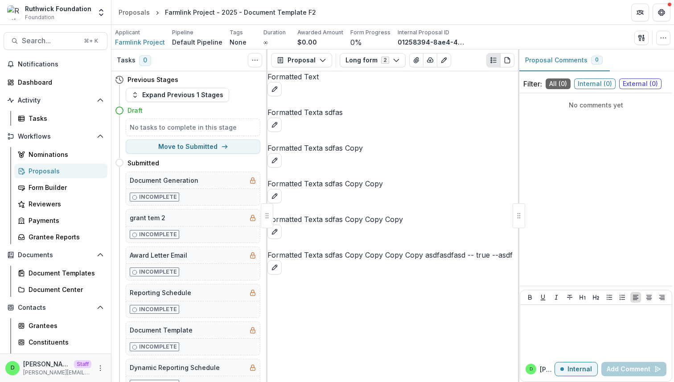
click at [55, 171] on div "Proposals" at bounding box center [65, 170] width 72 height 9
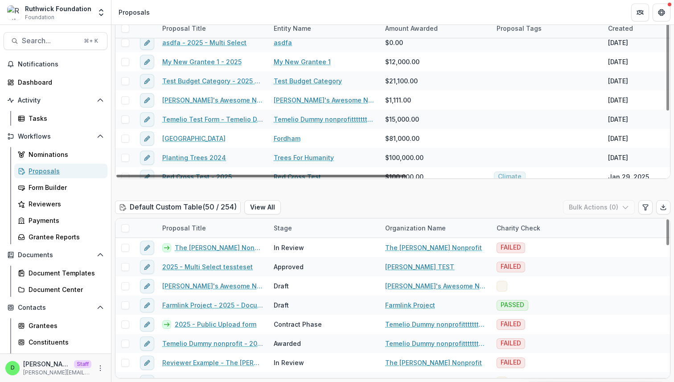
scroll to position [70, 0]
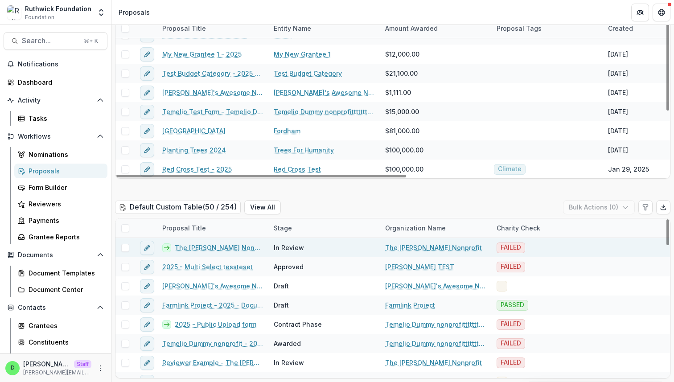
click at [237, 248] on link "The Ruthwick Nonprofit - 2025 - Historical Form" at bounding box center [219, 247] width 88 height 9
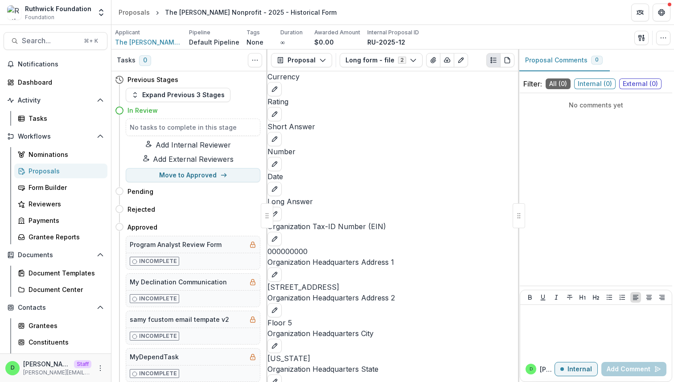
click at [496, 33] on div "Applicant The Ruthwick Nonprofit Pipeline Default Pipeline Tags None All tags D…" at bounding box center [392, 38] width 555 height 18
click at [409, 56] on button "Long form - file 2" at bounding box center [380, 60] width 83 height 14
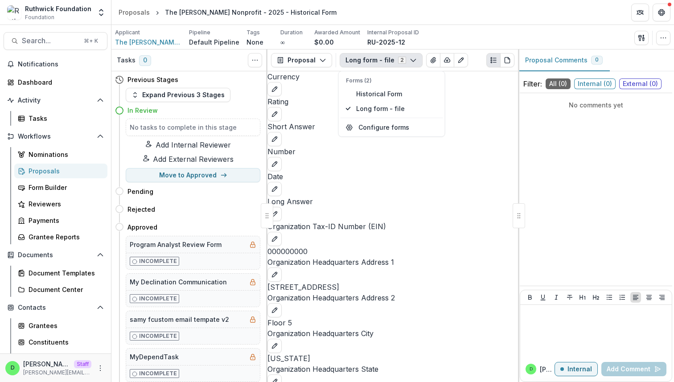
click at [458, 36] on div "Applicant The Ruthwick Nonprofit Pipeline Default Pipeline Tags None All tags D…" at bounding box center [392, 38] width 555 height 18
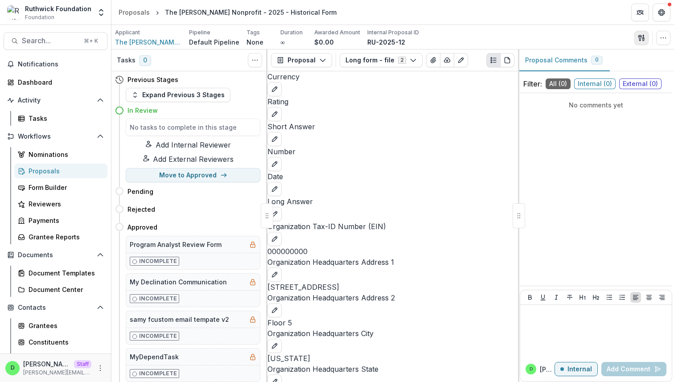
click at [639, 43] on button "button" at bounding box center [641, 38] width 14 height 14
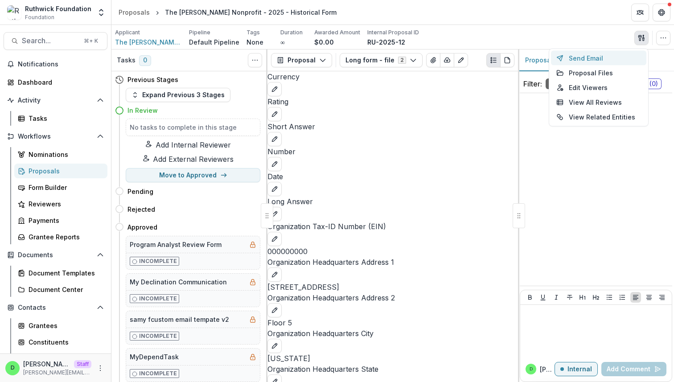
click at [604, 58] on button "Send Email" at bounding box center [598, 58] width 95 height 15
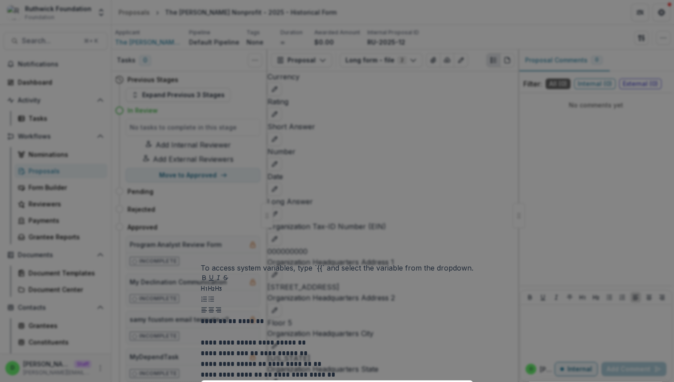
scroll to position [184, 0]
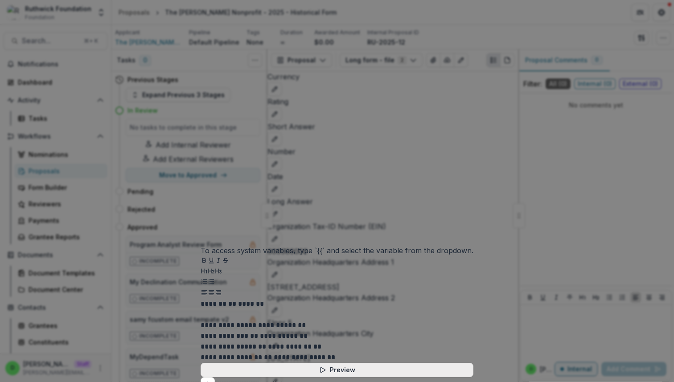
click at [330, 363] on button "Preview" at bounding box center [336, 370] width 273 height 14
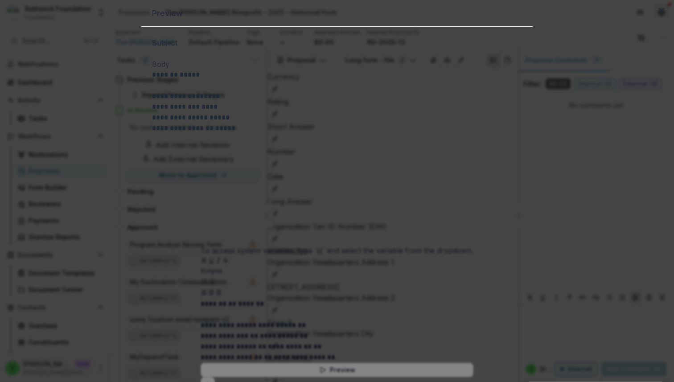
click at [658, 13] on icon "Close" at bounding box center [660, 10] width 5 height 5
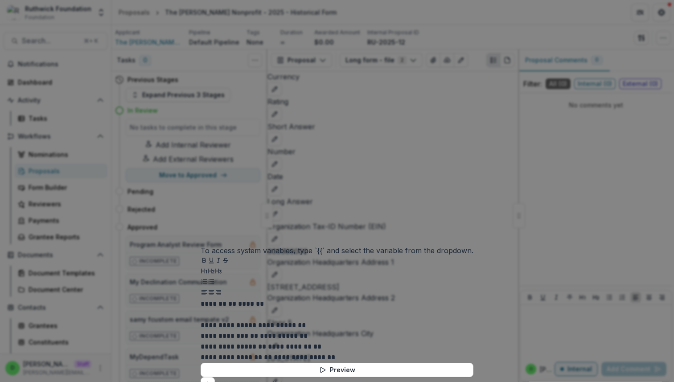
click at [526, 110] on div "**********" at bounding box center [337, 191] width 674 height 382
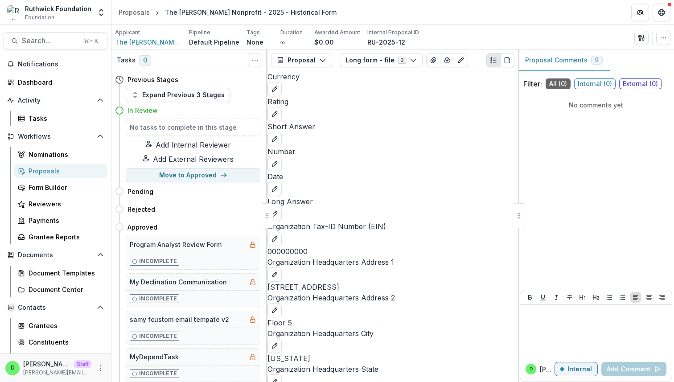
click at [53, 167] on div "Proposals" at bounding box center [65, 170] width 72 height 9
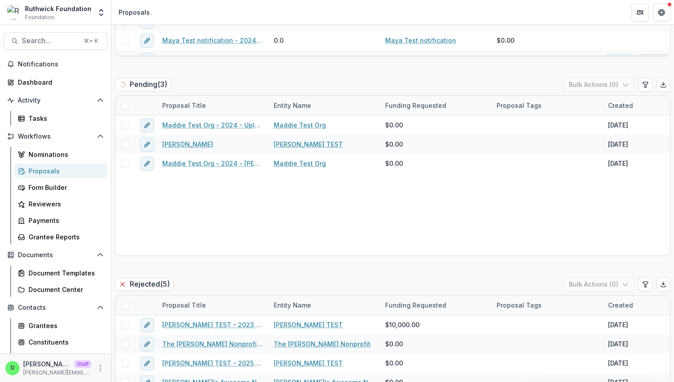
scroll to position [1261, 0]
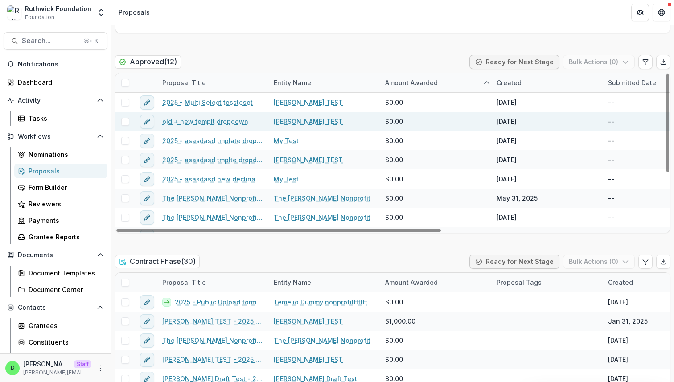
click at [194, 121] on link "old + new templt dropdown" at bounding box center [205, 121] width 86 height 9
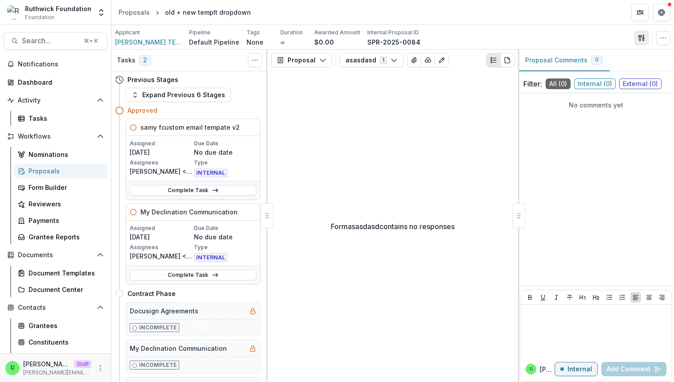
click at [640, 42] on button "button" at bounding box center [641, 38] width 14 height 14
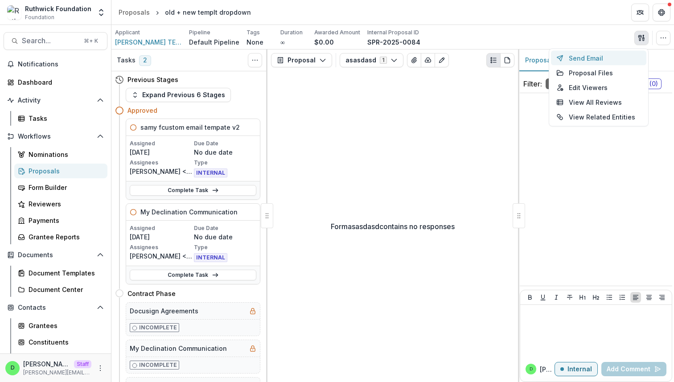
click at [588, 60] on button "Send Email" at bounding box center [598, 58] width 95 height 15
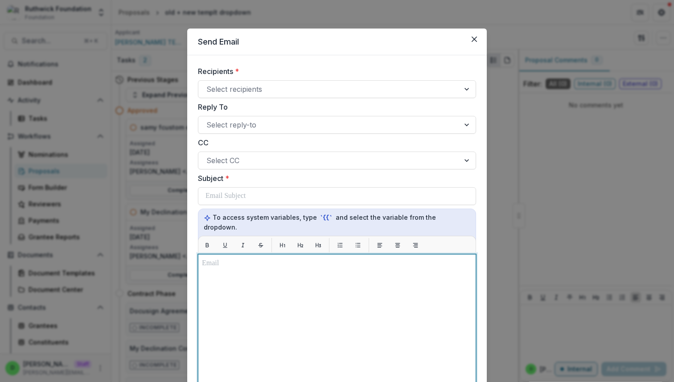
click at [285, 287] on div at bounding box center [337, 365] width 270 height 215
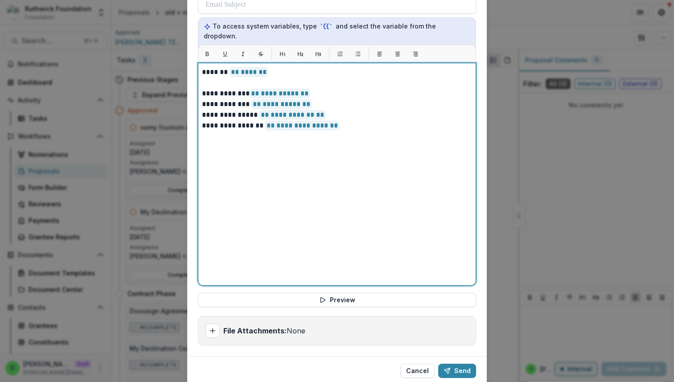
scroll to position [213, 0]
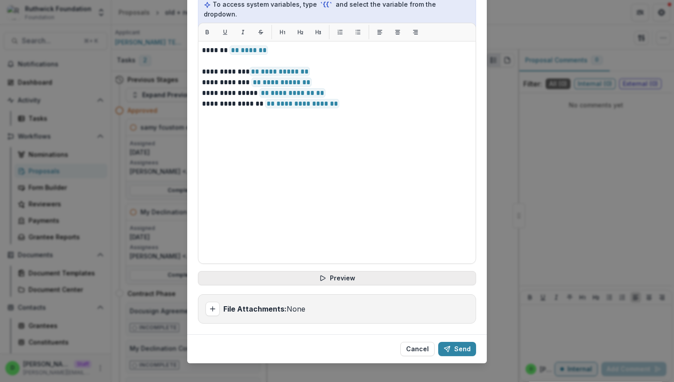
click at [327, 271] on button "Preview" at bounding box center [337, 278] width 278 height 14
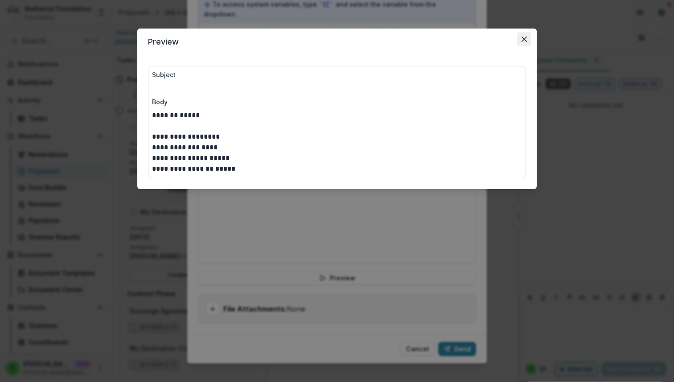
click at [523, 37] on icon "Close" at bounding box center [523, 39] width 5 height 5
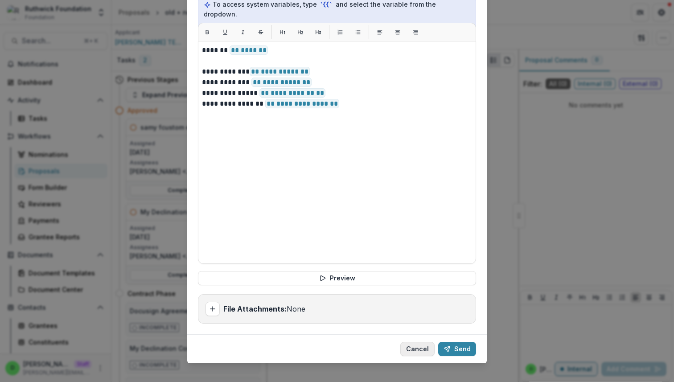
click at [418, 342] on button "Cancel" at bounding box center [417, 349] width 34 height 14
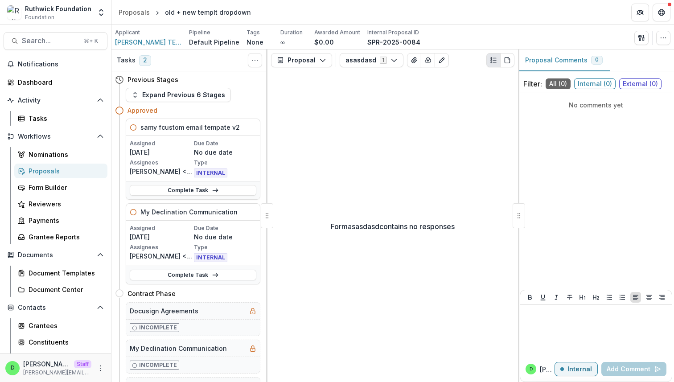
click at [57, 171] on div "Proposals" at bounding box center [65, 170] width 72 height 9
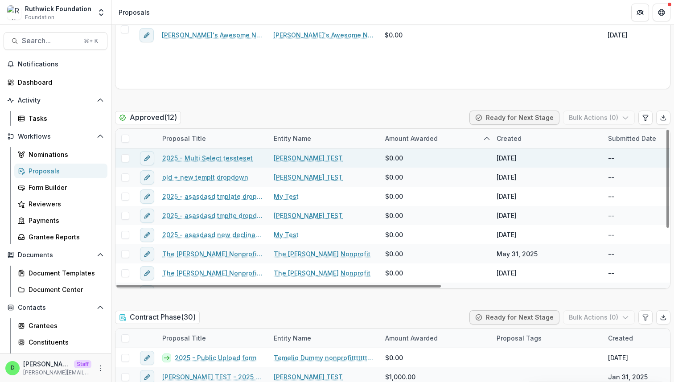
click at [222, 159] on link "2025 - Multi Select tessteset" at bounding box center [207, 157] width 90 height 9
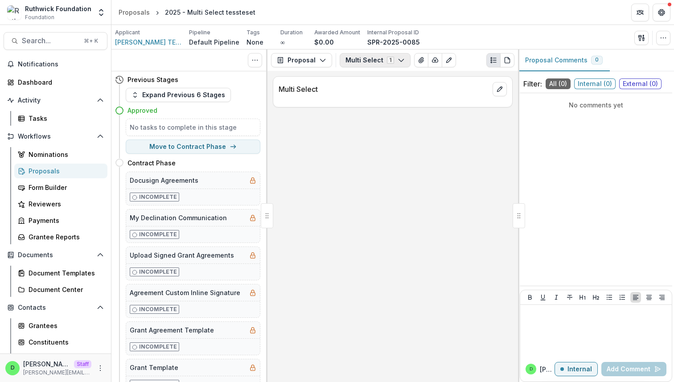
click at [376, 60] on button "Multi Select 1" at bounding box center [374, 60] width 71 height 14
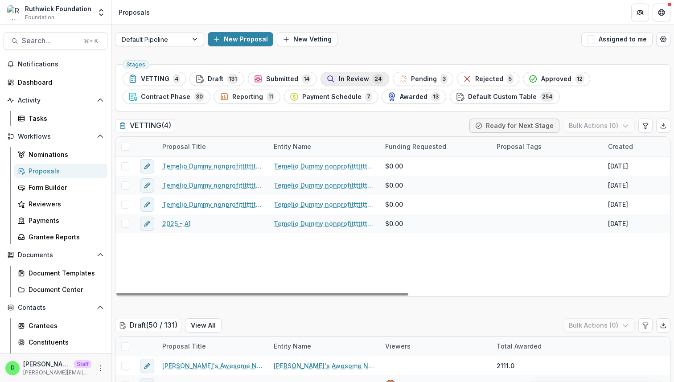
click at [353, 78] on span "In Review" at bounding box center [354, 79] width 30 height 8
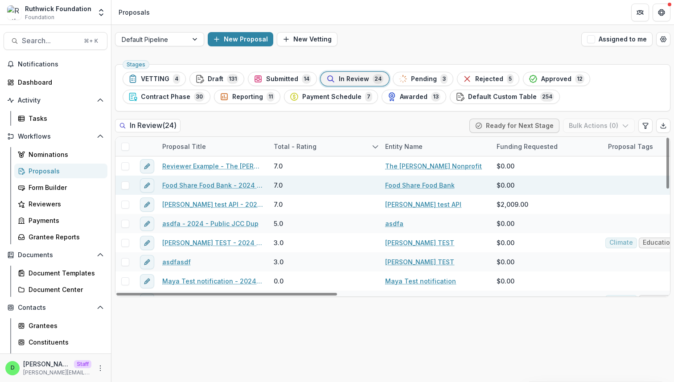
click at [215, 183] on link "Food Share Food Bank - 2024 - Date Test" at bounding box center [212, 184] width 101 height 9
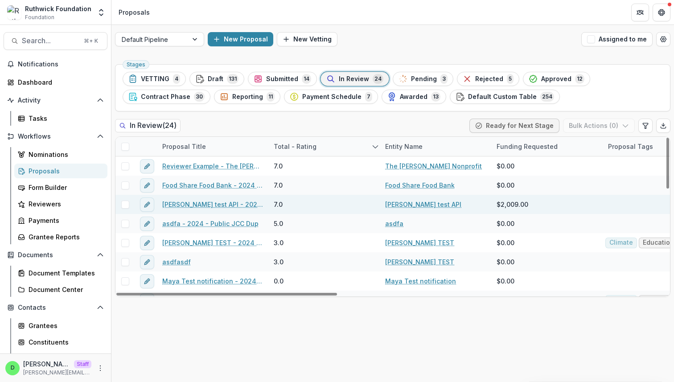
click at [208, 204] on link "[PERSON_NAME] test API - 2025 - Historical Form" at bounding box center [212, 204] width 101 height 9
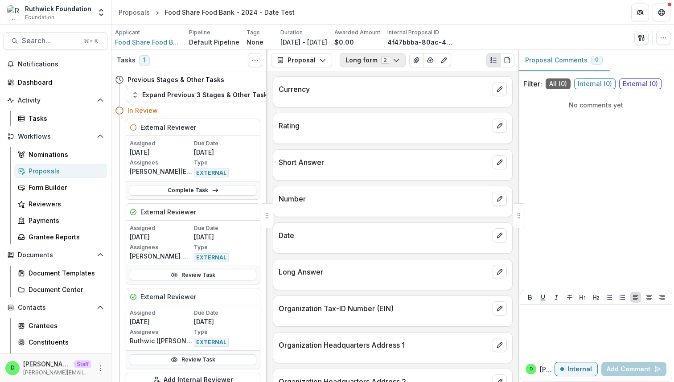
click at [397, 61] on button "Long form 2" at bounding box center [372, 60] width 66 height 14
click at [497, 233] on icon "edit" at bounding box center [499, 235] width 7 height 7
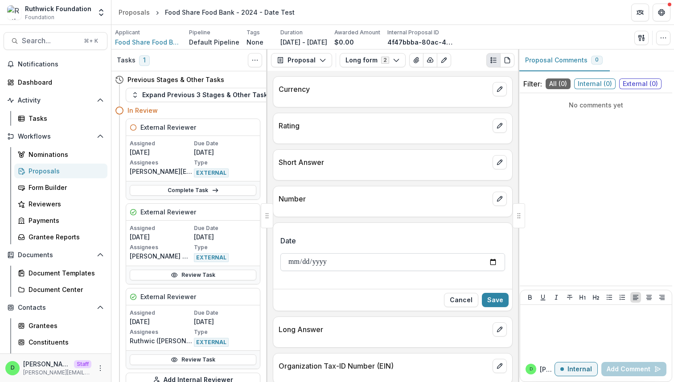
click at [393, 264] on input "Date" at bounding box center [392, 262] width 225 height 18
click at [493, 262] on input "Date" at bounding box center [392, 262] width 225 height 18
type input "**********"
click at [491, 301] on button "Save" at bounding box center [495, 300] width 27 height 14
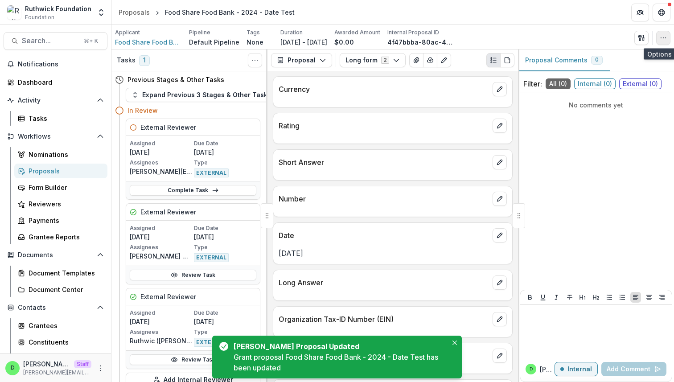
click at [661, 36] on icon "button" at bounding box center [662, 37] width 7 height 7
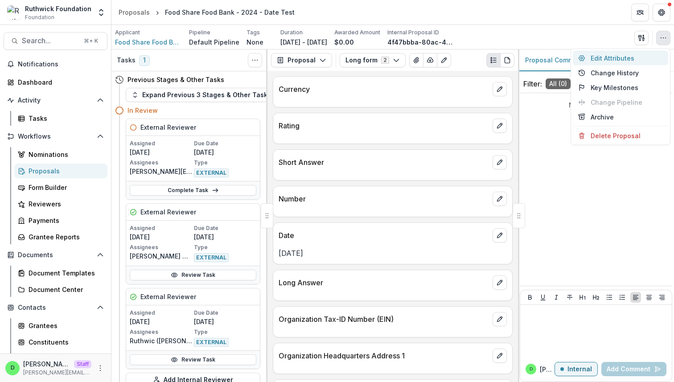
click at [624, 56] on button "Edit Attributes" at bounding box center [619, 58] width 95 height 15
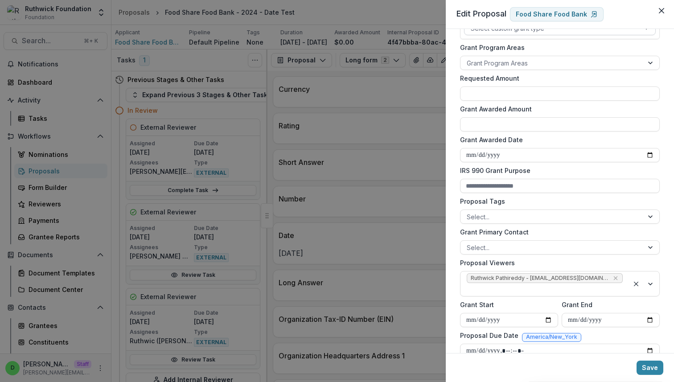
scroll to position [171, 0]
click at [646, 155] on input "Grant Awarded Date" at bounding box center [560, 154] width 200 height 14
click at [646, 153] on input "**********" at bounding box center [560, 154] width 200 height 14
type input "**********"
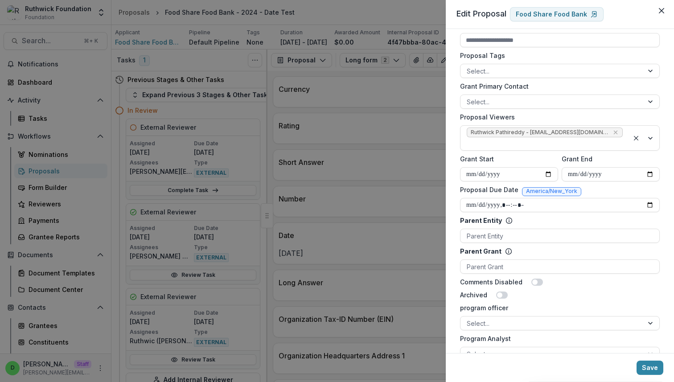
scroll to position [321, 0]
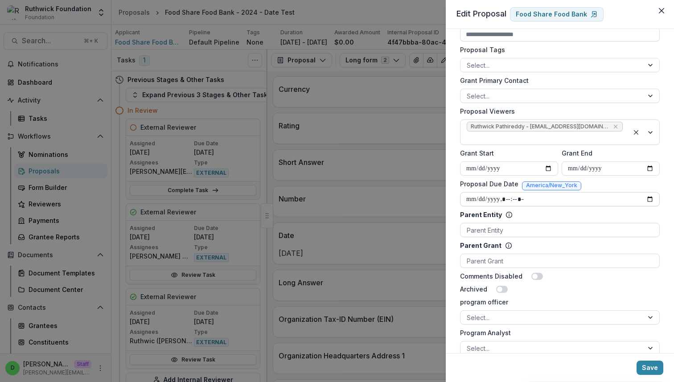
click at [647, 192] on input "Proposal Due Date" at bounding box center [560, 199] width 200 height 14
type input "**********"
click at [644, 210] on div "Parent Entity" at bounding box center [557, 214] width 194 height 9
click at [468, 225] on input "Parent Entity" at bounding box center [467, 229] width 2 height 9
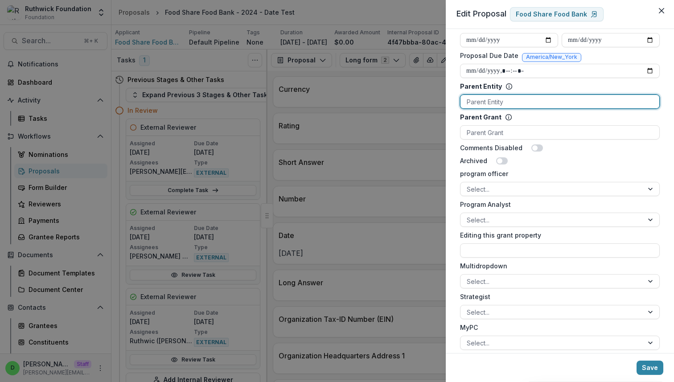
scroll to position [0, 0]
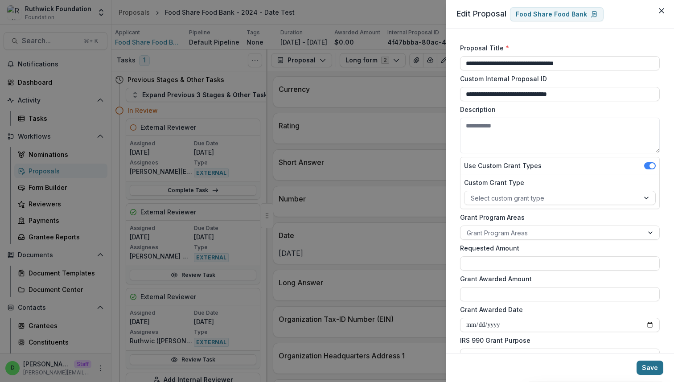
click at [650, 366] on button "Save" at bounding box center [649, 367] width 27 height 14
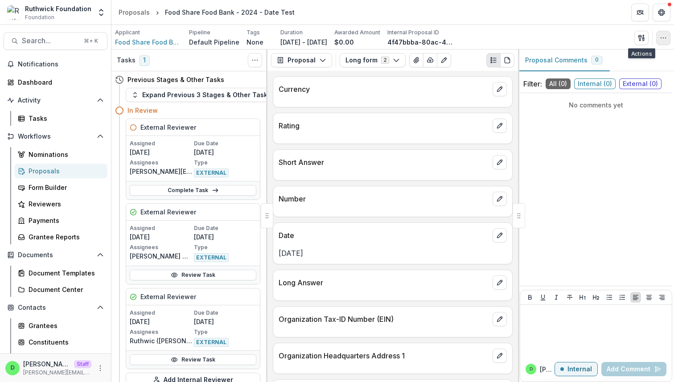
click at [661, 38] on circle "button" at bounding box center [660, 37] width 0 height 0
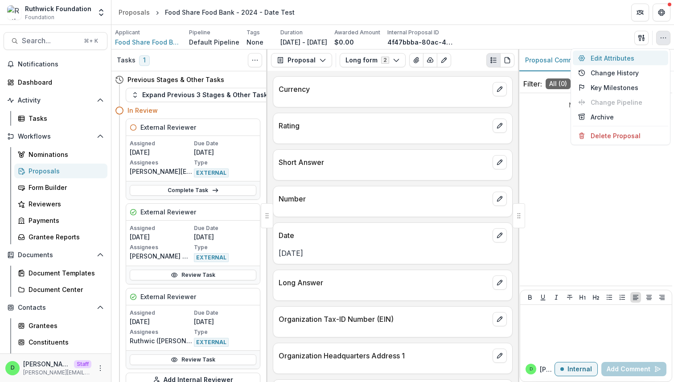
click at [622, 59] on button "Edit Attributes" at bounding box center [619, 58] width 95 height 15
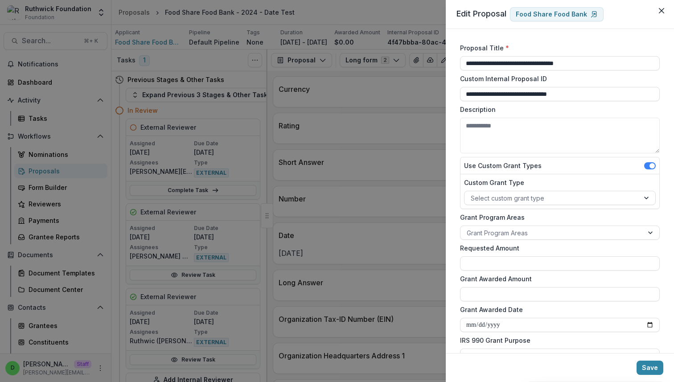
click at [400, 238] on div "**********" at bounding box center [337, 191] width 674 height 382
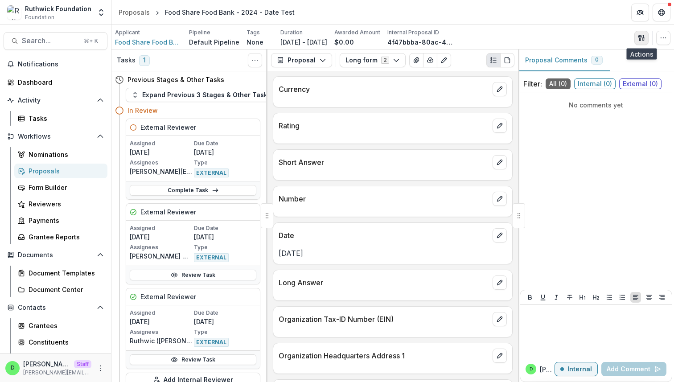
click at [641, 37] on icon "button" at bounding box center [639, 38] width 3 height 6
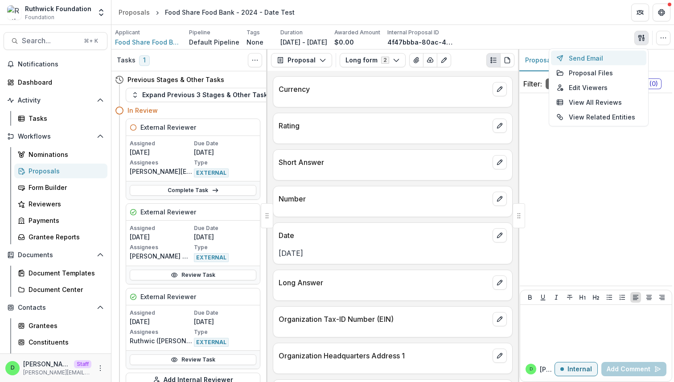
click at [604, 58] on button "Send Email" at bounding box center [598, 58] width 95 height 15
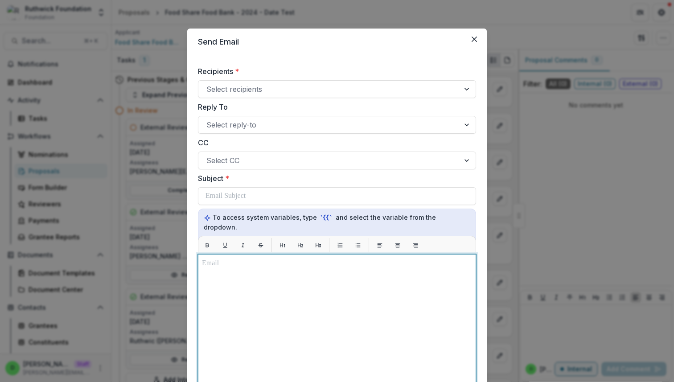
click at [266, 322] on div at bounding box center [337, 365] width 270 height 215
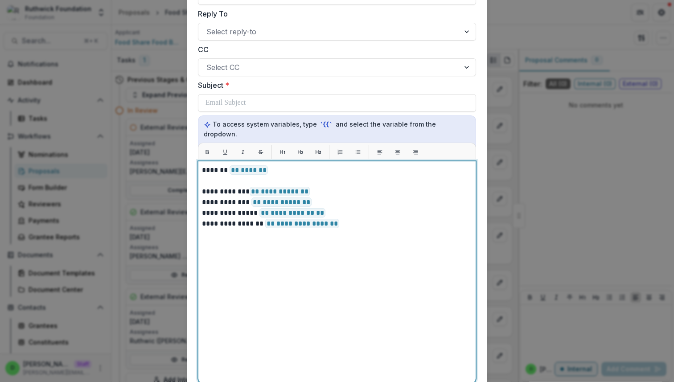
scroll to position [213, 0]
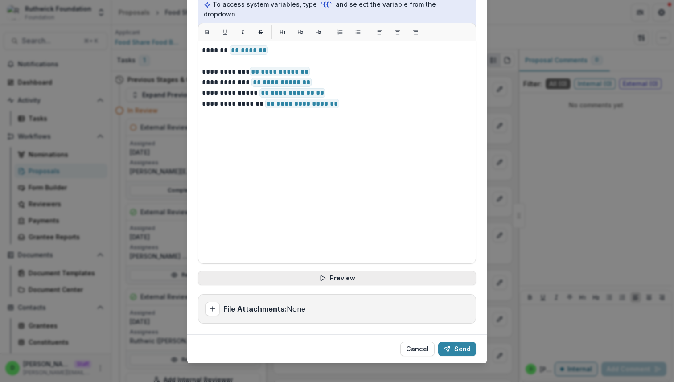
click at [346, 271] on button "Preview" at bounding box center [337, 278] width 278 height 14
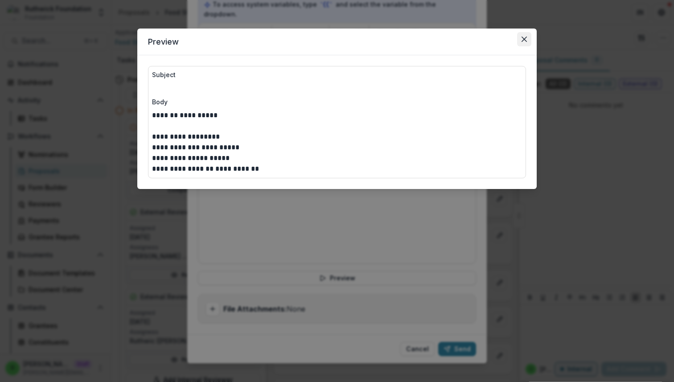
click at [526, 38] on icon "Close" at bounding box center [523, 39] width 5 height 5
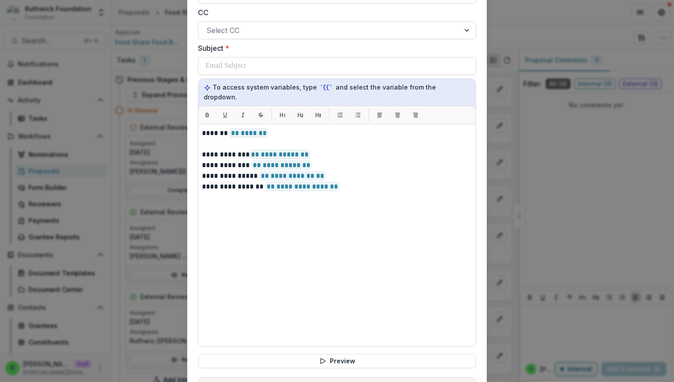
scroll to position [129, 0]
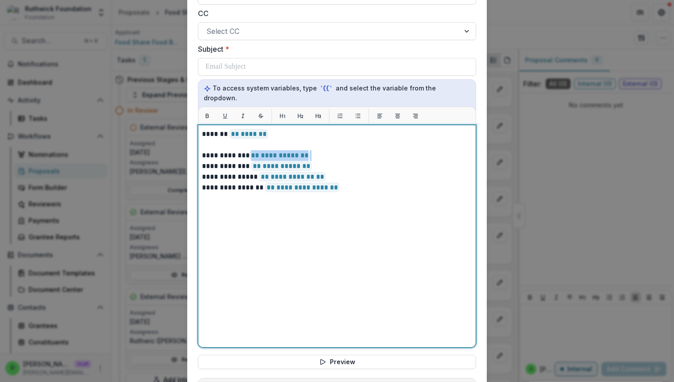
drag, startPoint x: 307, startPoint y: 144, endPoint x: 251, endPoint y: 143, distance: 56.1
click at [251, 150] on p "**********" at bounding box center [337, 155] width 270 height 11
click at [305, 150] on p "**********" at bounding box center [337, 155] width 270 height 11
click at [331, 161] on p "**********" at bounding box center [337, 166] width 270 height 11
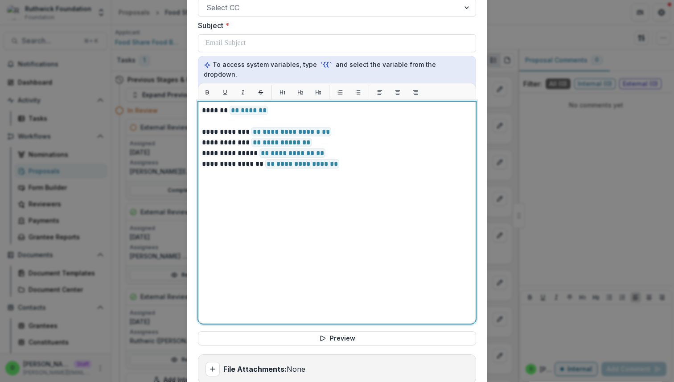
scroll to position [170, 0]
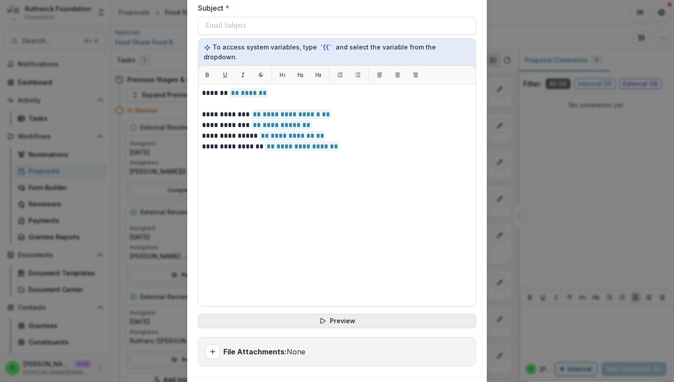
click at [331, 314] on button "Preview" at bounding box center [337, 321] width 278 height 14
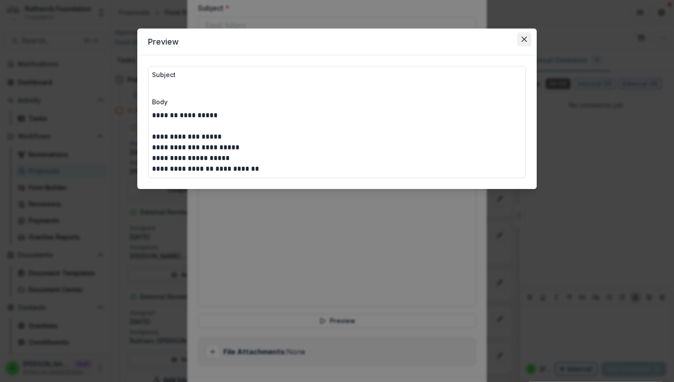
click at [522, 38] on icon "Close" at bounding box center [523, 39] width 5 height 5
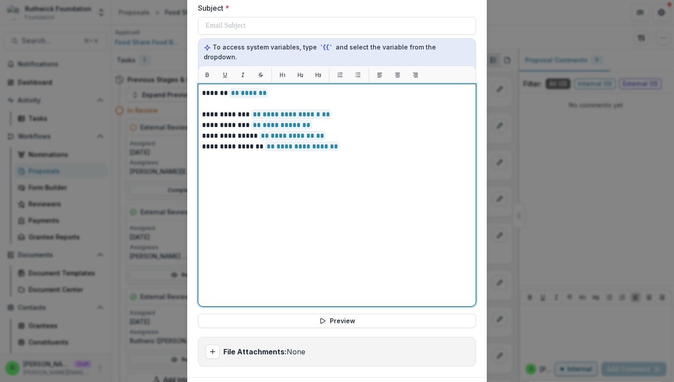
click at [348, 131] on p "**********" at bounding box center [337, 136] width 270 height 11
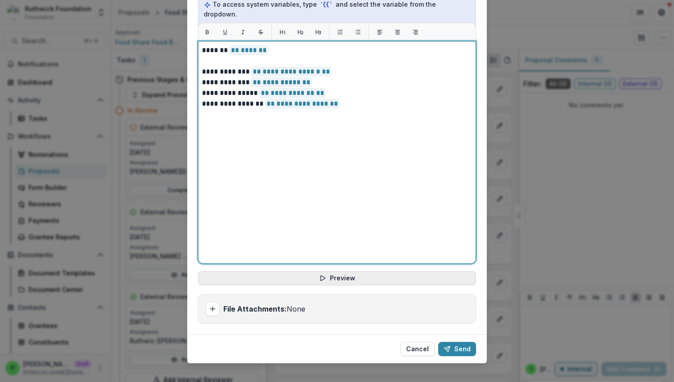
scroll to position [0, 0]
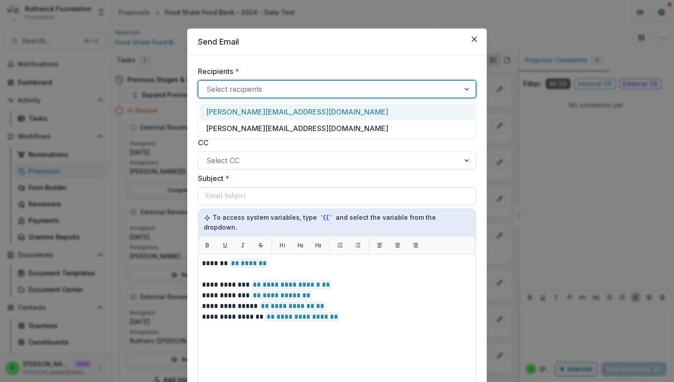
click at [261, 83] on div at bounding box center [328, 89] width 245 height 12
click at [264, 110] on div "ruthwick+food@trytemelio.com" at bounding box center [337, 112] width 274 height 16
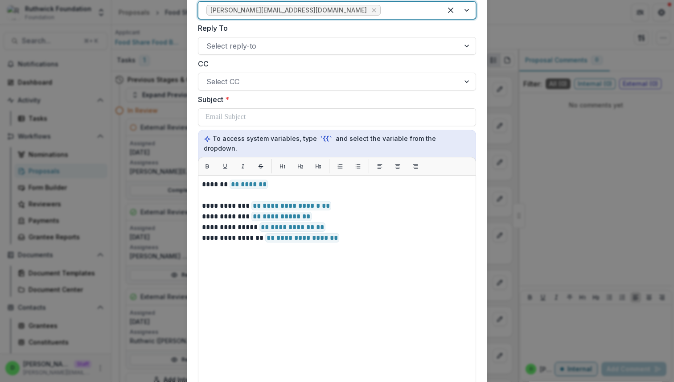
scroll to position [213, 0]
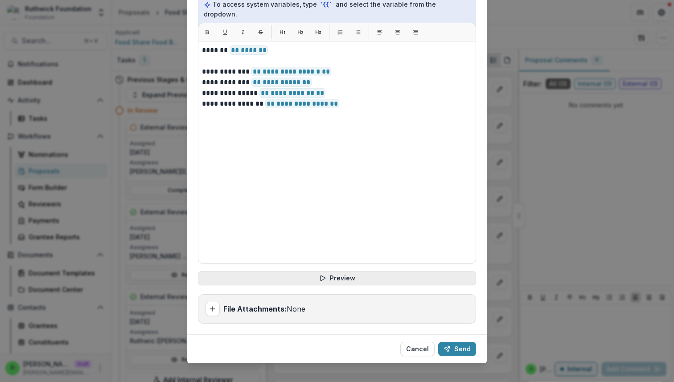
click at [321, 274] on icon "button" at bounding box center [322, 277] width 7 height 7
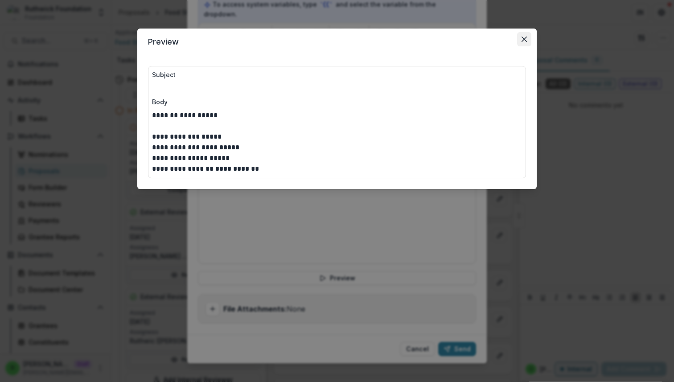
click at [521, 41] on icon "Close" at bounding box center [523, 39] width 5 height 5
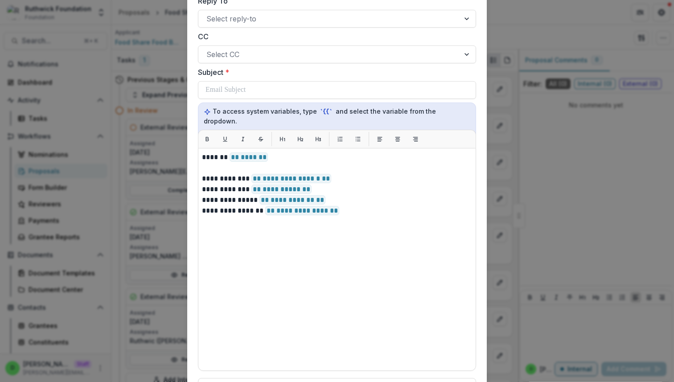
scroll to position [91, 0]
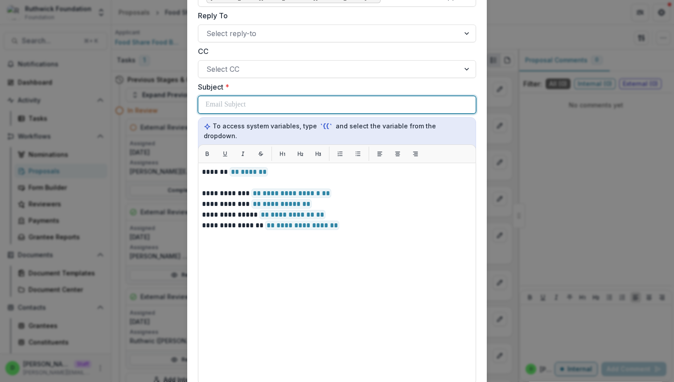
click at [262, 100] on div at bounding box center [336, 104] width 263 height 17
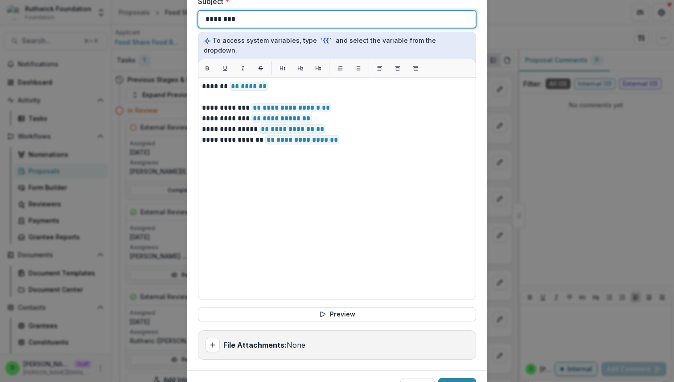
scroll to position [213, 0]
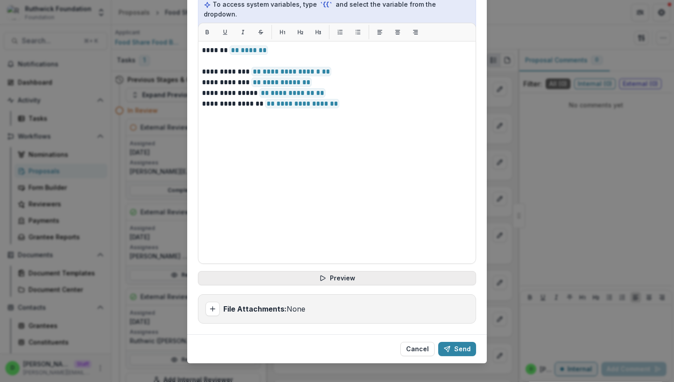
click at [352, 271] on button "Preview" at bounding box center [337, 278] width 278 height 14
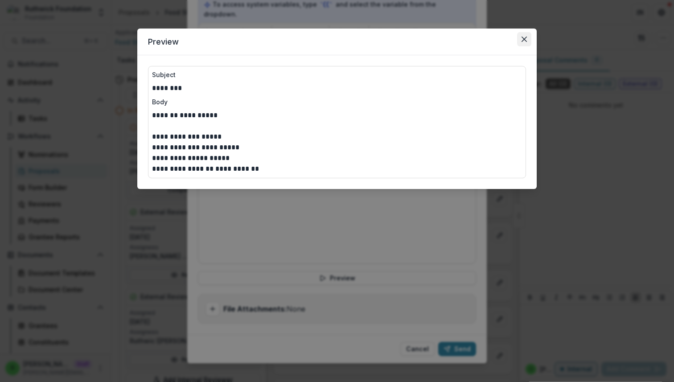
click at [526, 38] on button "Close" at bounding box center [524, 39] width 14 height 14
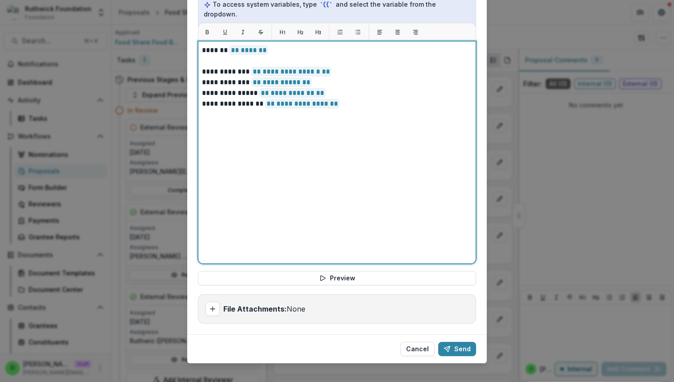
click at [204, 66] on p "**********" at bounding box center [337, 71] width 270 height 11
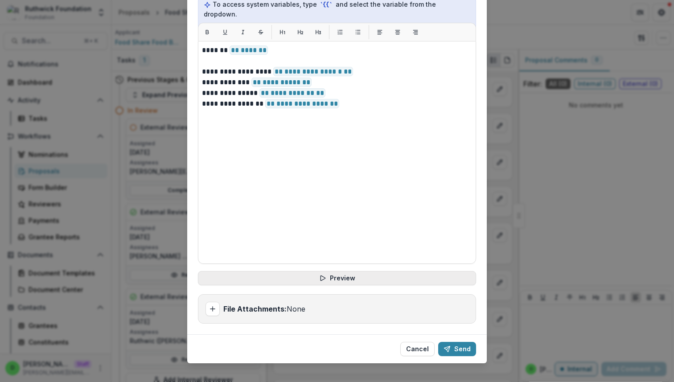
click at [365, 271] on button "Preview" at bounding box center [337, 278] width 278 height 14
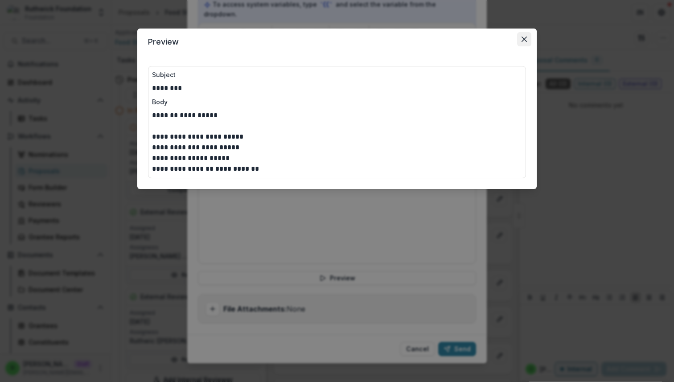
click at [525, 39] on icon "Close" at bounding box center [523, 39] width 5 height 5
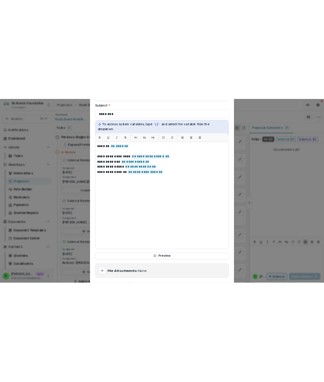
scroll to position [160, 0]
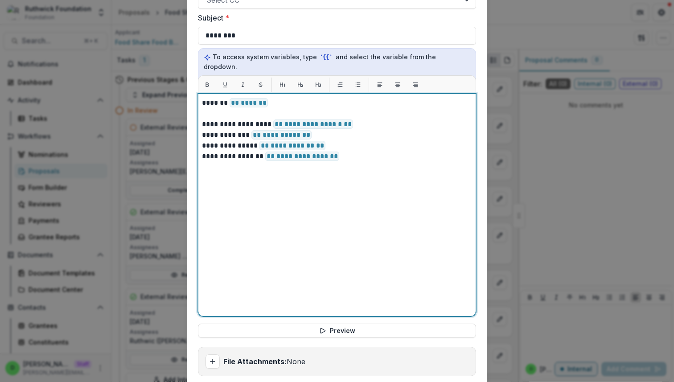
click at [271, 98] on p "******* ** **** **" at bounding box center [337, 108] width 270 height 21
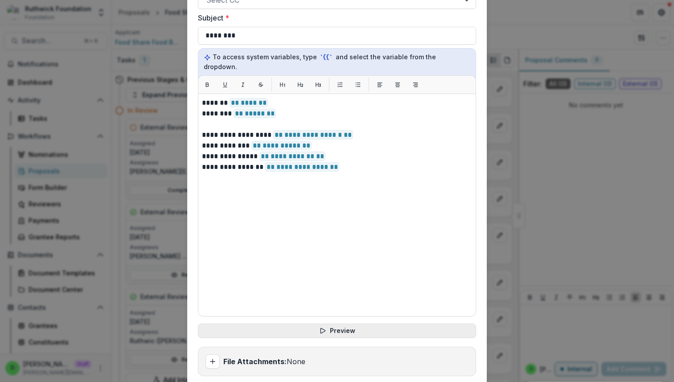
click at [330, 323] on button "Preview" at bounding box center [337, 330] width 278 height 14
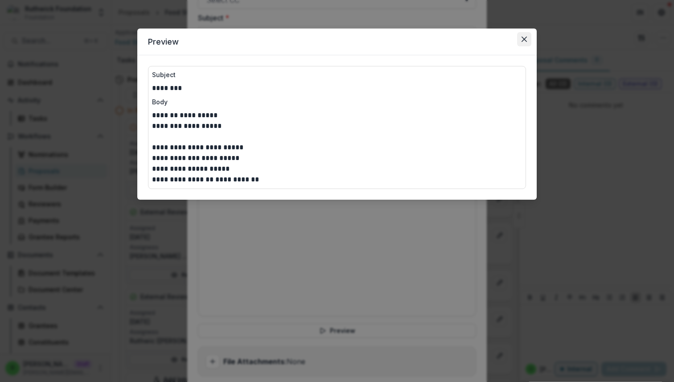
click at [522, 40] on icon "Close" at bounding box center [523, 39] width 5 height 5
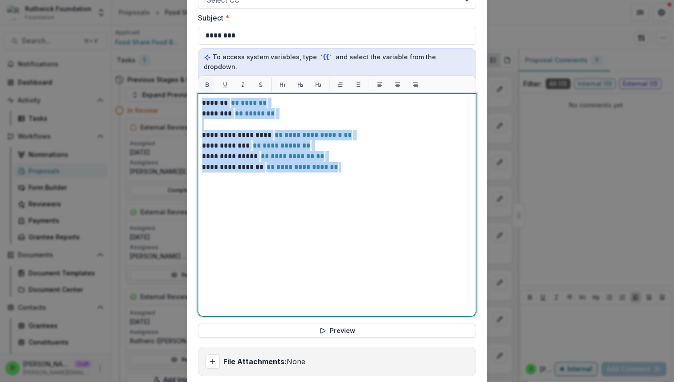
drag, startPoint x: 352, startPoint y: 157, endPoint x: 200, endPoint y: 77, distance: 172.0
click at [200, 78] on div "**********" at bounding box center [337, 195] width 278 height 241
copy div "**********"
click at [365, 164] on div "**********" at bounding box center [337, 205] width 270 height 215
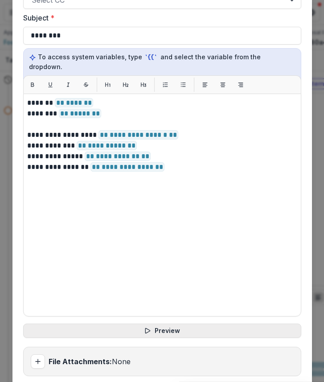
click at [184, 323] on button "Preview" at bounding box center [162, 330] width 278 height 14
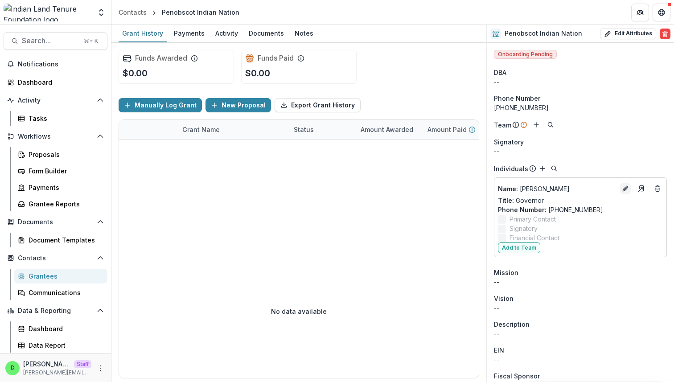
click at [323, 188] on line "Edit" at bounding box center [625, 189] width 2 height 2
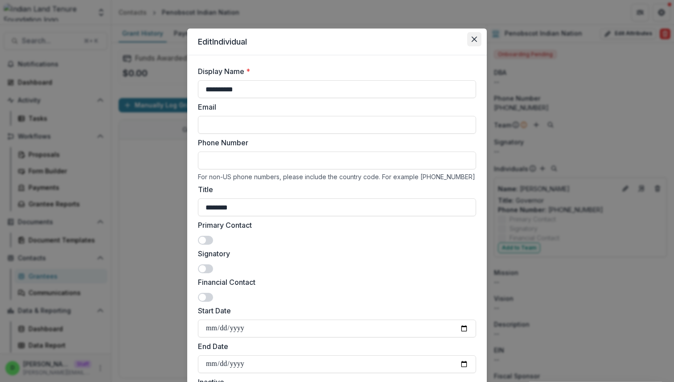
click at [323, 40] on icon "Close" at bounding box center [473, 39] width 5 height 5
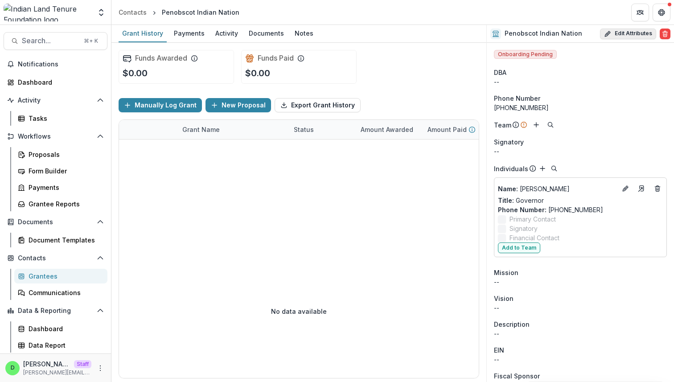
click at [323, 30] on button "Edit Attributes" at bounding box center [628, 34] width 56 height 11
select select
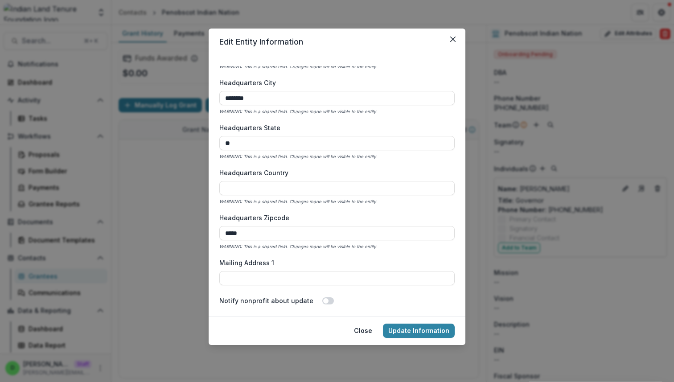
scroll to position [594, 0]
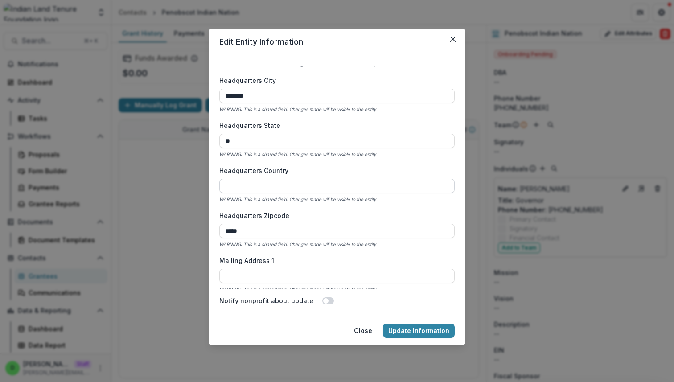
click at [323, 187] on input "Headquarters Country" at bounding box center [336, 186] width 235 height 14
click at [323, 166] on label "Headquarters Country" at bounding box center [334, 170] width 230 height 9
click at [323, 179] on input "Headquarters Country" at bounding box center [336, 186] width 235 height 14
click at [323, 42] on button "Close" at bounding box center [453, 39] width 14 height 14
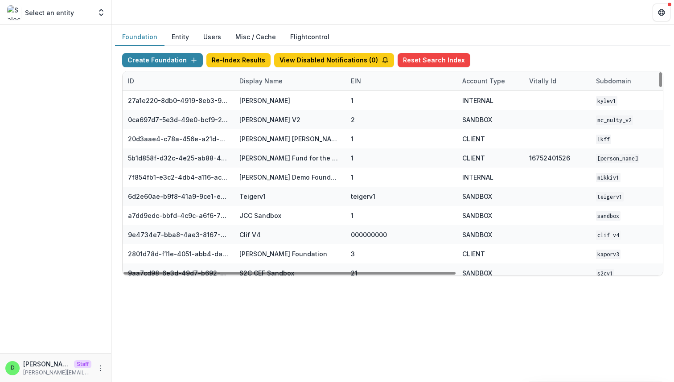
click at [262, 81] on div "Display Name" at bounding box center [261, 80] width 54 height 9
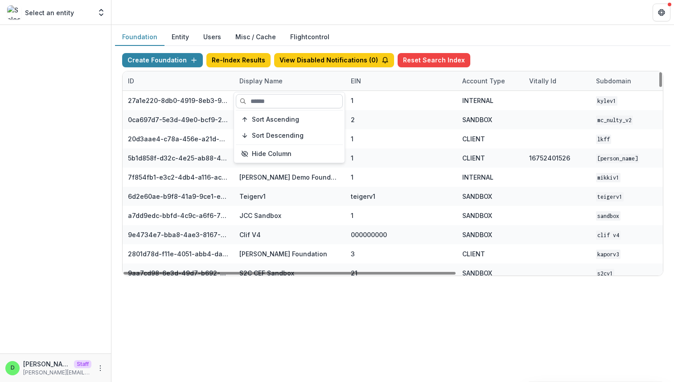
click at [265, 106] on input at bounding box center [289, 101] width 107 height 14
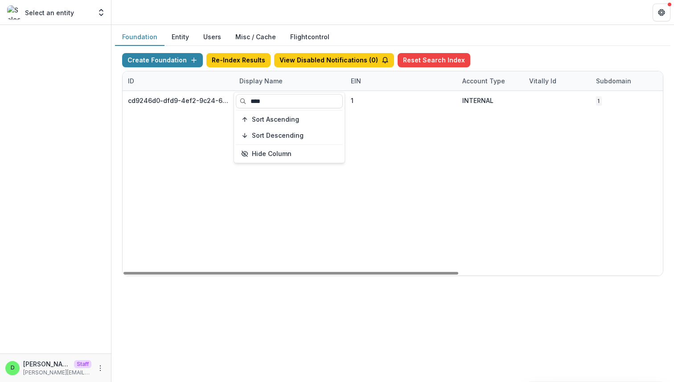
type input "****"
click at [371, 188] on div "cd9246d0-dfd9-4ef2-9c24-6bf2ee4c6277 [PERSON_NAME] Foundation 1 INTERNAL 1 [DAT…" at bounding box center [557, 183] width 869 height 184
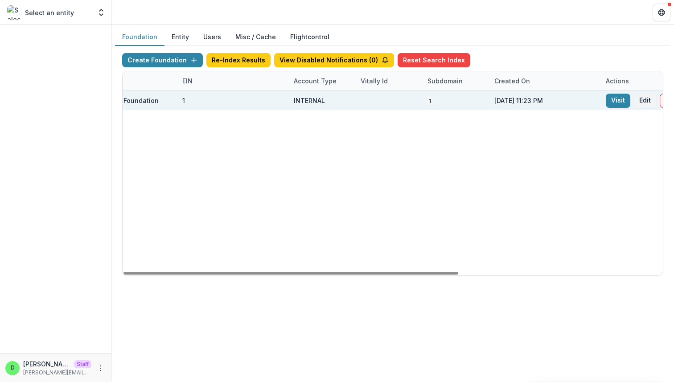
scroll to position [0, 329]
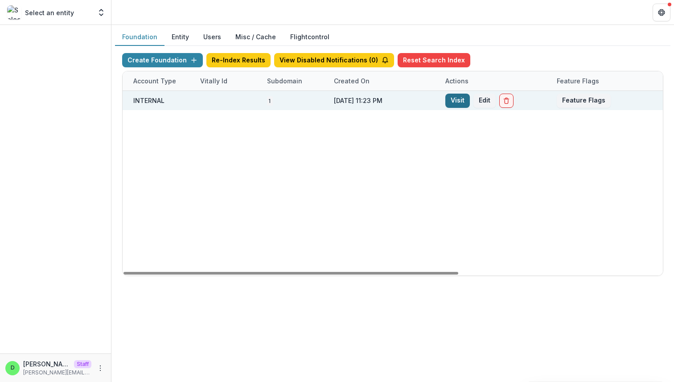
click at [451, 101] on link "Visit" at bounding box center [457, 101] width 25 height 14
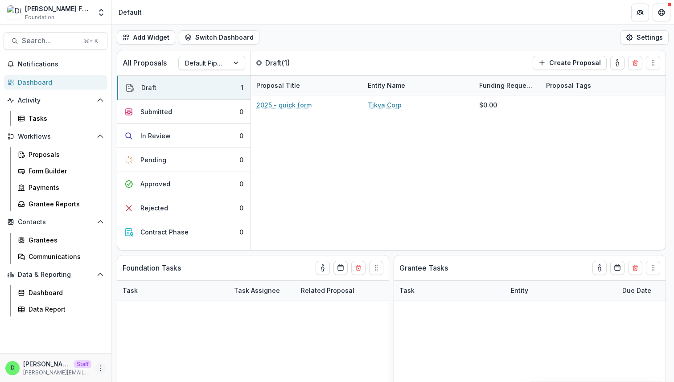
click at [102, 368] on icon "More" at bounding box center [100, 367] width 7 height 7
click at [139, 352] on link "User Settings" at bounding box center [158, 349] width 95 height 15
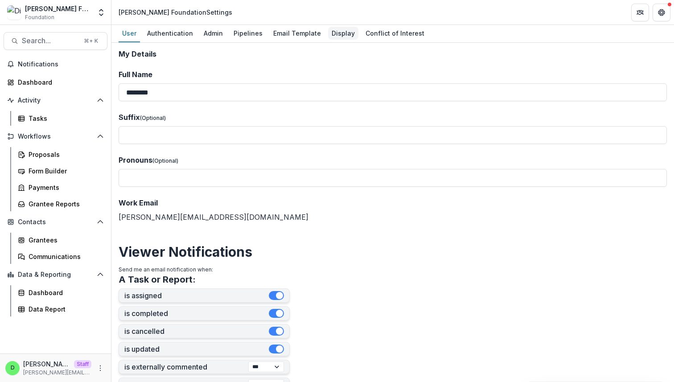
click at [335, 37] on div "Display" at bounding box center [343, 33] width 30 height 13
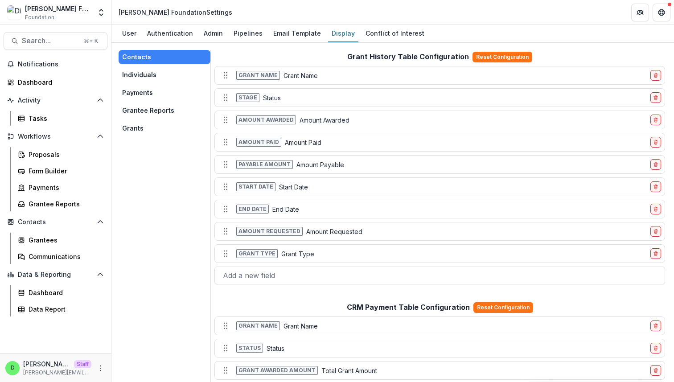
click at [153, 74] on button "Individuals" at bounding box center [165, 75] width 92 height 14
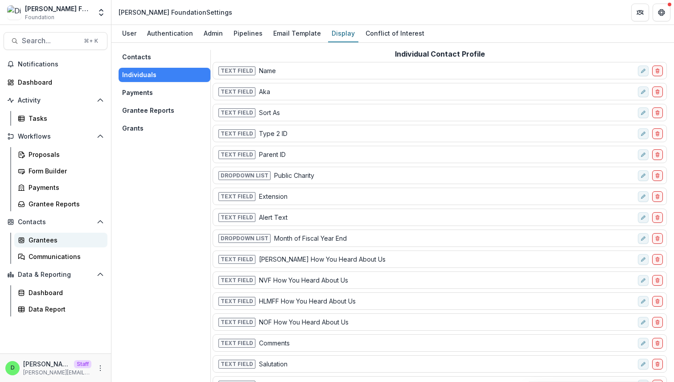
click at [63, 238] on div "Grantees" at bounding box center [65, 239] width 72 height 9
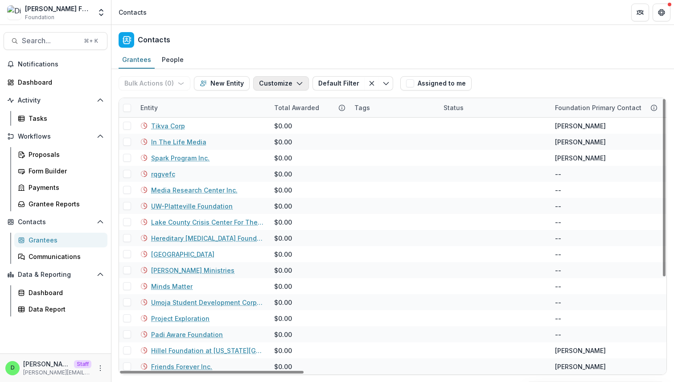
click at [282, 79] on button "Customize" at bounding box center [281, 83] width 56 height 14
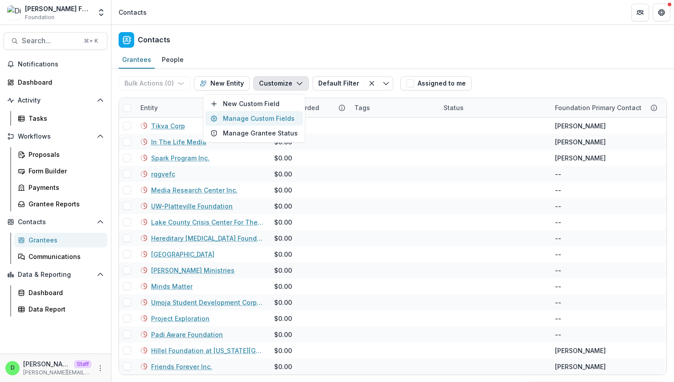
click at [272, 119] on button "Manage Custom Fields" at bounding box center [254, 118] width 98 height 15
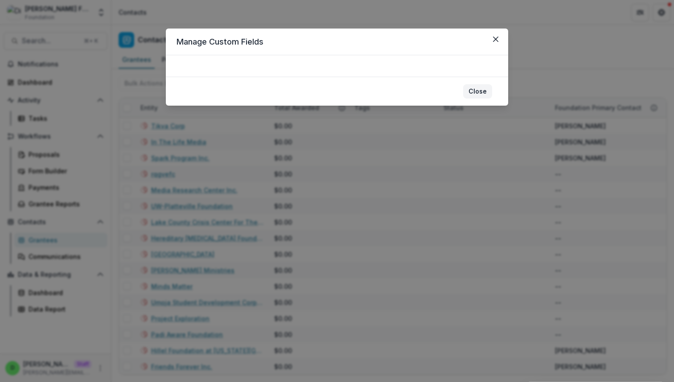
click at [480, 94] on button "Close" at bounding box center [477, 91] width 29 height 14
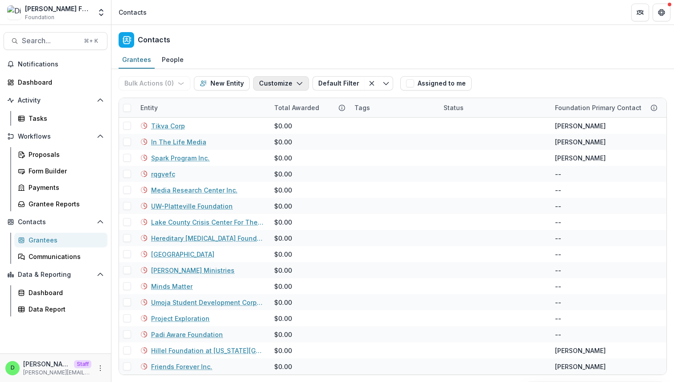
click at [275, 86] on button "Customize" at bounding box center [281, 83] width 56 height 14
click at [269, 105] on button "New Custom Field" at bounding box center [254, 103] width 98 height 15
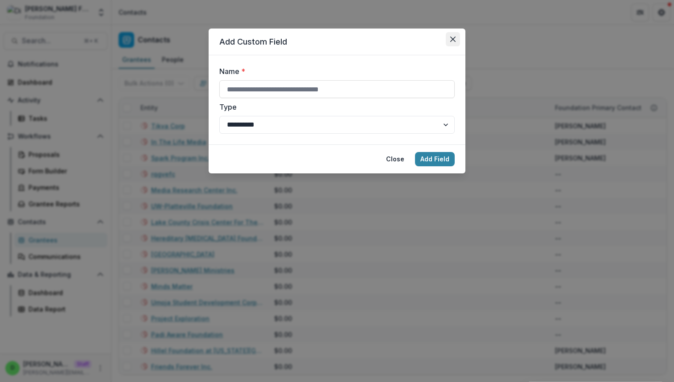
click at [454, 44] on button "Close" at bounding box center [453, 39] width 14 height 14
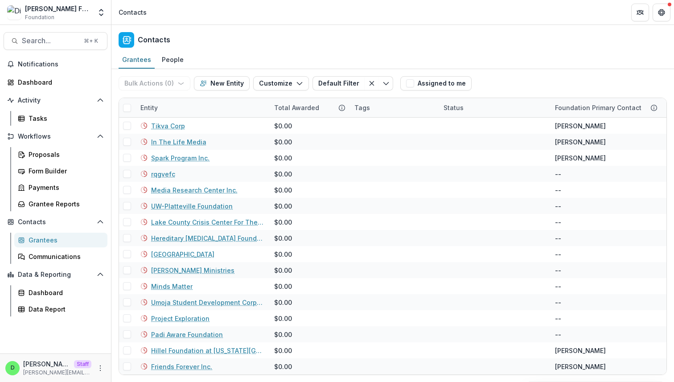
click at [438, 57] on div "Grantees People" at bounding box center [392, 60] width 562 height 18
click at [168, 59] on div "People" at bounding box center [172, 59] width 29 height 13
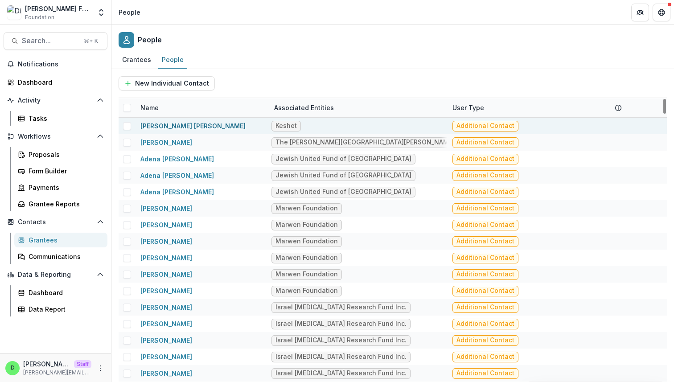
click at [176, 124] on link "Abbie nan Weisberg" at bounding box center [192, 126] width 105 height 8
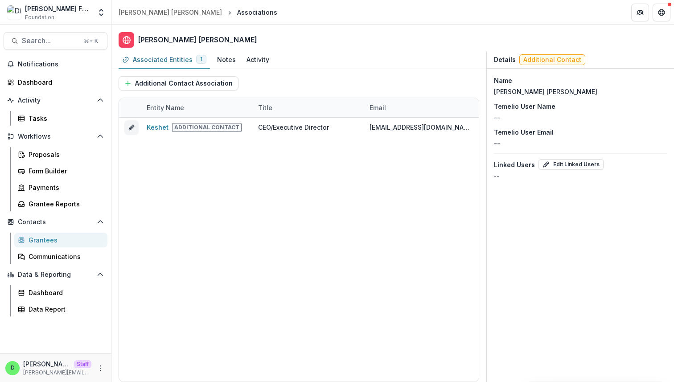
click at [54, 237] on div "Grantees" at bounding box center [65, 239] width 72 height 9
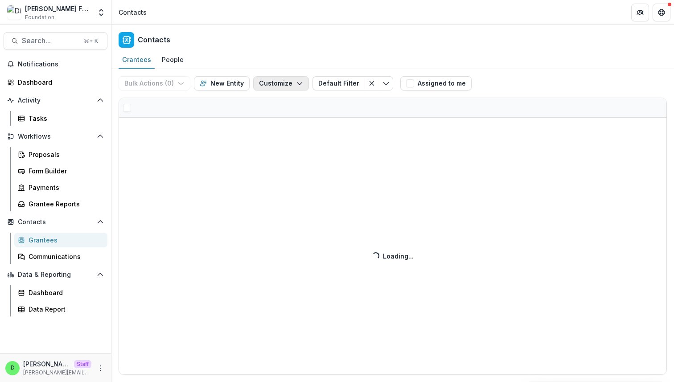
click at [259, 84] on div "Bulk Actions ( 0 ) Send Email Create Proposals Create Tasks New Entity Customiz…" at bounding box center [392, 225] width 562 height 313
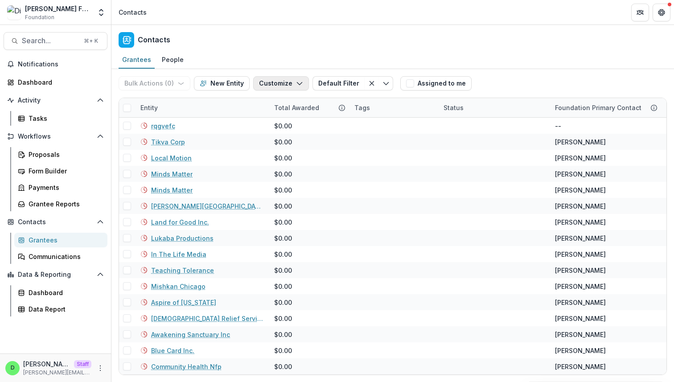
click at [277, 84] on button "Customize" at bounding box center [281, 83] width 56 height 14
click at [276, 105] on button "New Custom Field" at bounding box center [254, 103] width 98 height 15
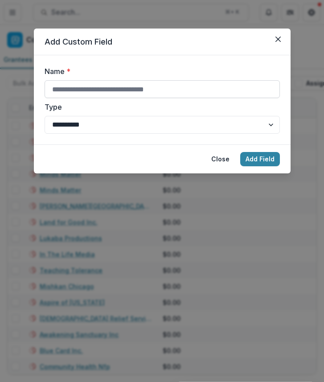
click at [142, 84] on input "Name *" at bounding box center [162, 89] width 235 height 18
type input "******"
click at [251, 159] on button "Add Field" at bounding box center [260, 159] width 40 height 14
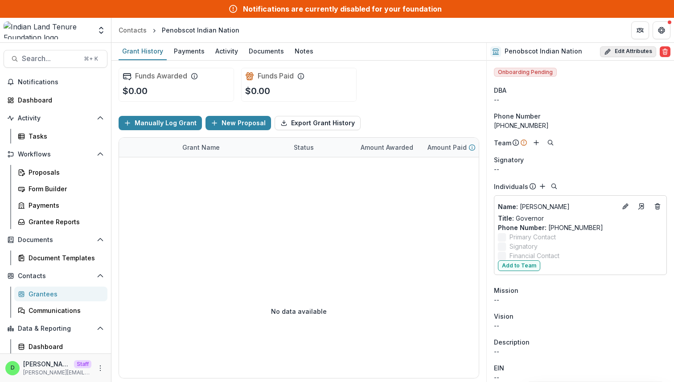
click at [625, 51] on button "Edit Attributes" at bounding box center [628, 51] width 56 height 11
select select
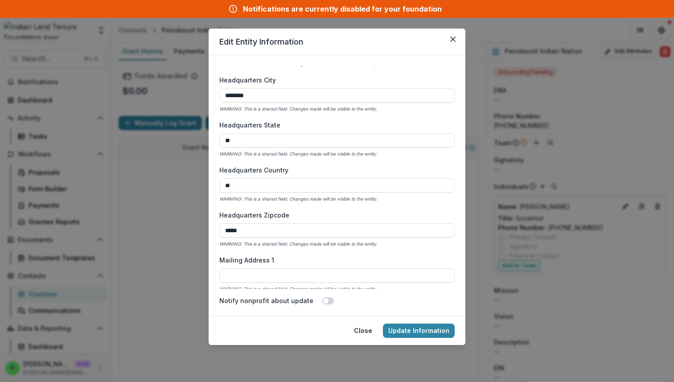
scroll to position [597, 0]
click at [451, 41] on icon "Close" at bounding box center [452, 39] width 5 height 5
